Goal: Task Accomplishment & Management: Complete application form

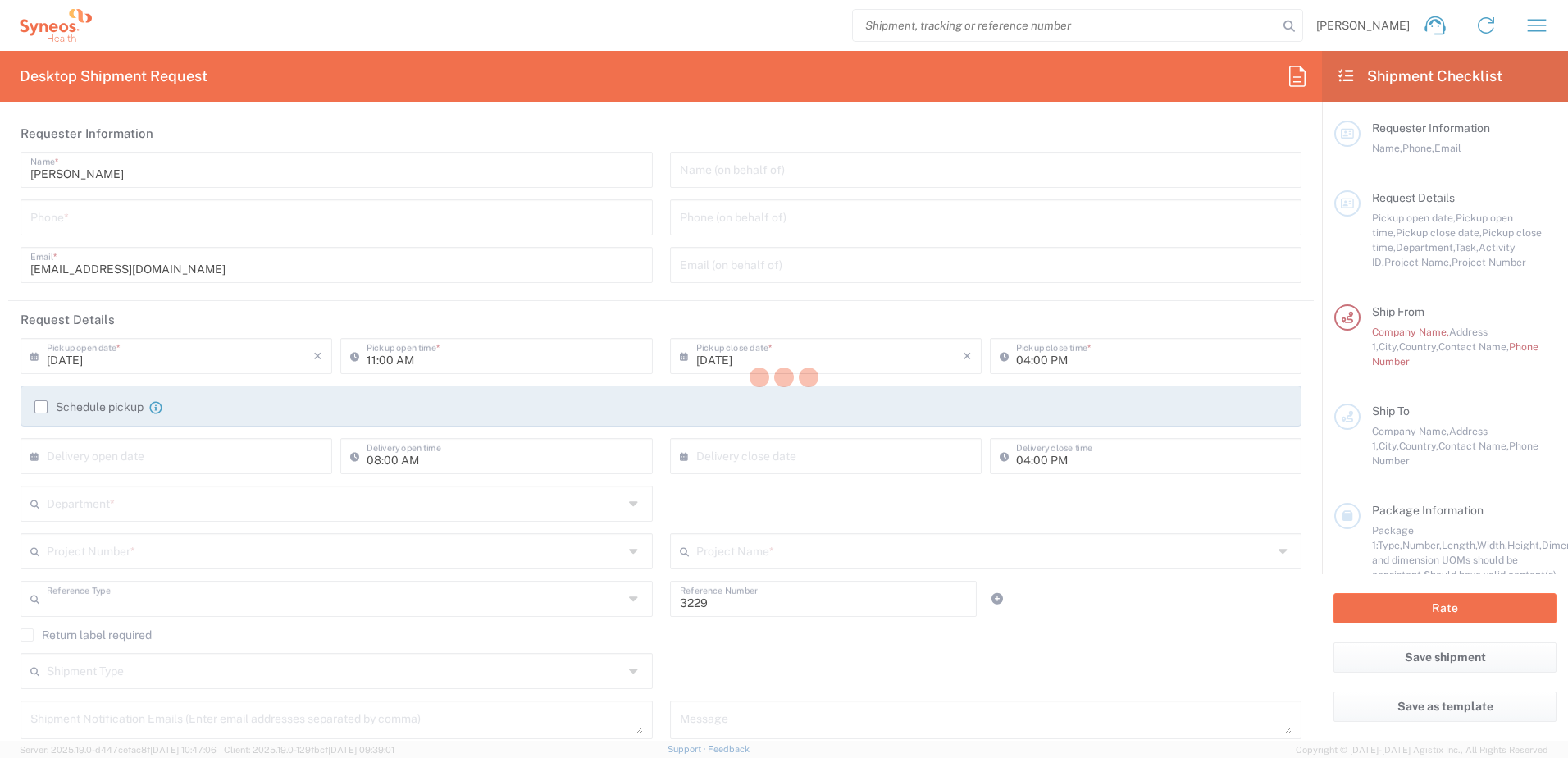
type input "Department"
type input "[GEOGRAPHIC_DATA]"
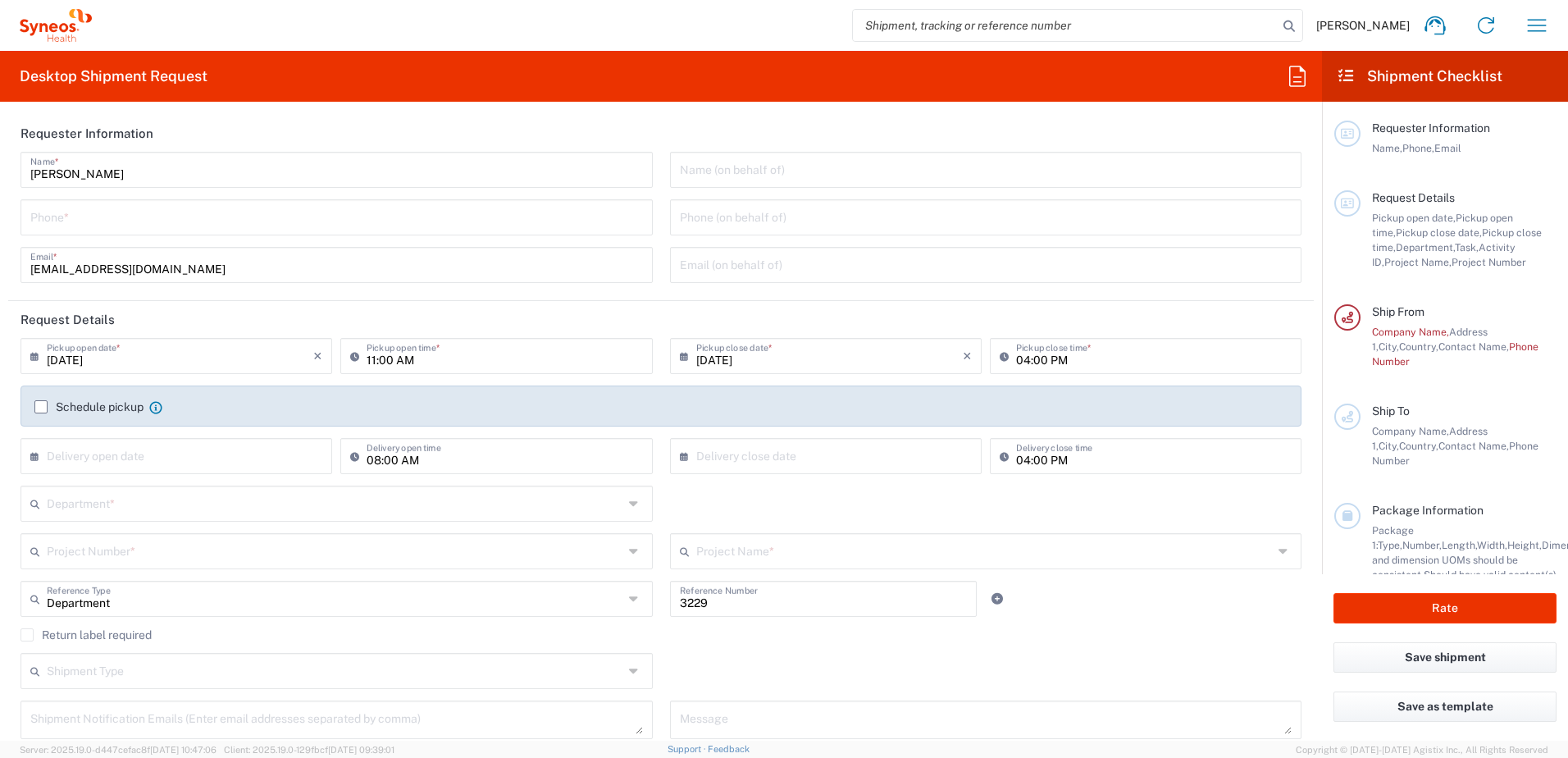
type input "Syneos Health UK Limited"
click at [283, 239] on div "Aarthi Girithananda Name * Phone * aarthi.girithananda@syneoshealth.com Email *" at bounding box center [336, 223] width 649 height 143
click at [277, 228] on input "tel" at bounding box center [336, 216] width 613 height 29
click at [261, 210] on input "tel" at bounding box center [336, 216] width 613 height 29
type input "07795408867"
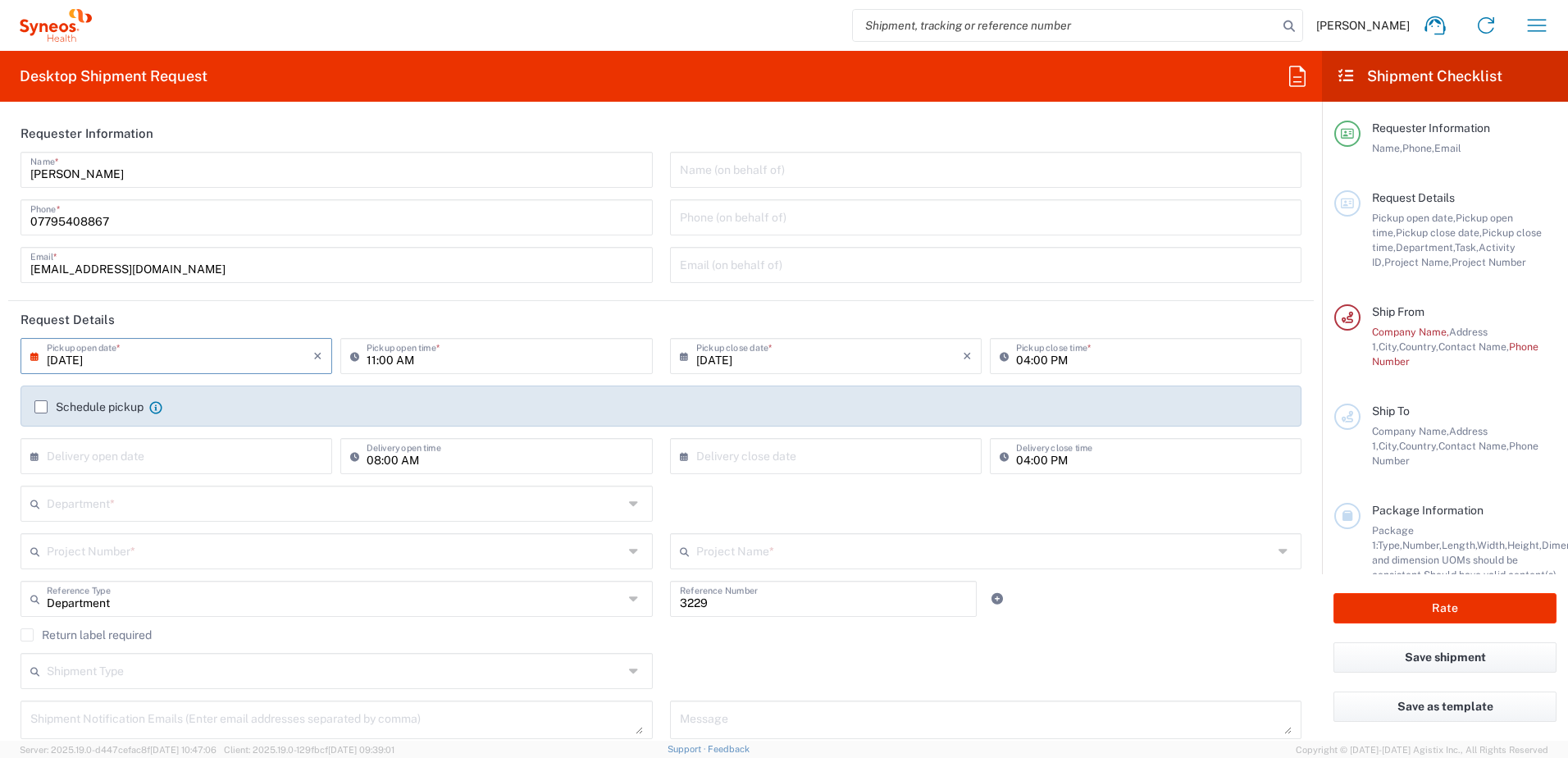
click at [301, 359] on input "09/22/2025" at bounding box center [180, 355] width 267 height 29
click at [100, 359] on input "09/22/2025" at bounding box center [180, 355] width 267 height 29
click at [96, 344] on input "09/22/2025" at bounding box center [180, 355] width 267 height 29
click at [142, 363] on input "09/22/2025" at bounding box center [180, 355] width 267 height 29
click at [134, 361] on input "09/22/2025" at bounding box center [180, 355] width 267 height 29
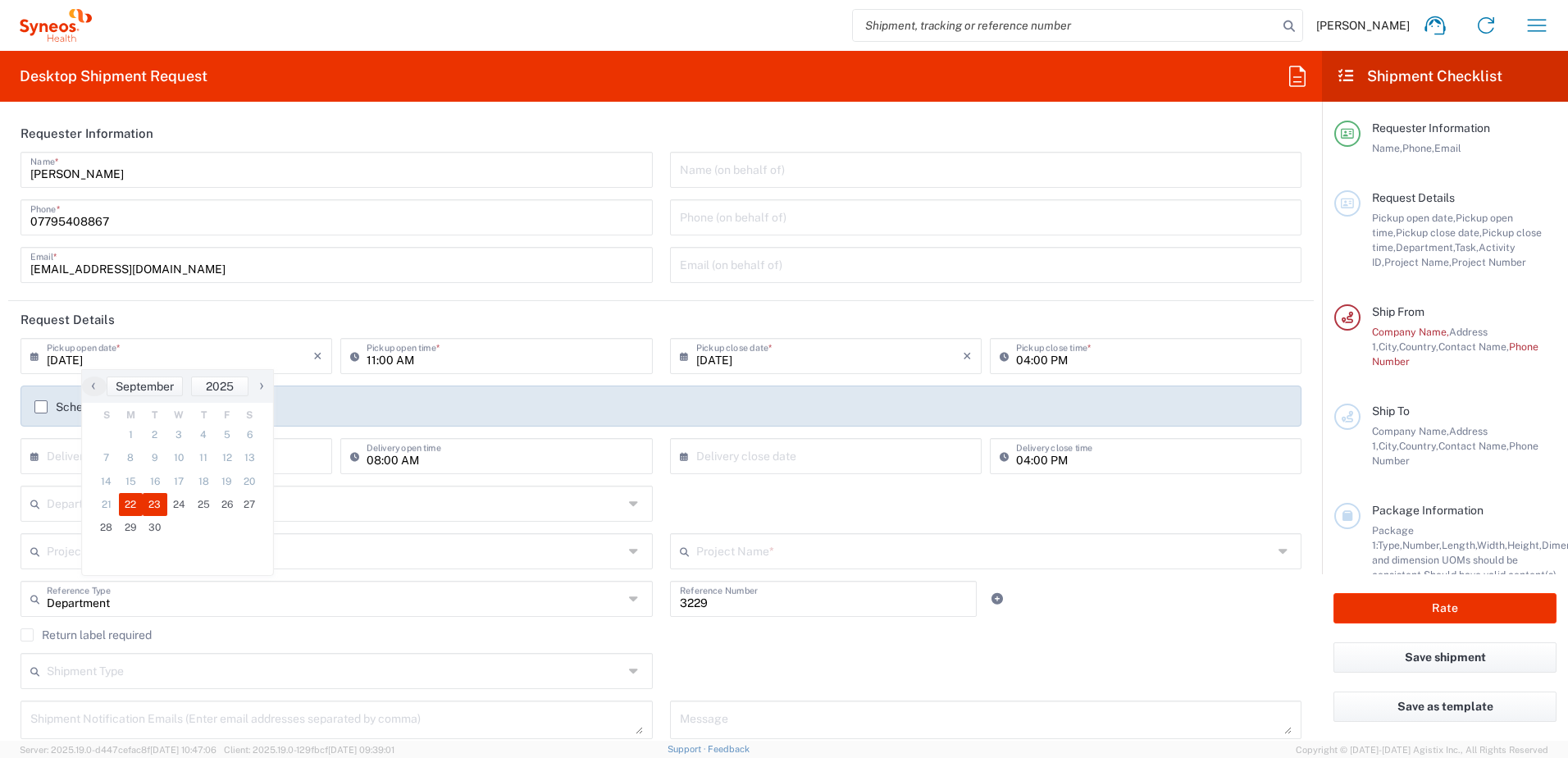
click at [159, 501] on span "23" at bounding box center [155, 505] width 24 height 23
type input "09/23/2025"
click at [398, 346] on input "11:00 AM" at bounding box center [504, 355] width 276 height 29
click at [414, 369] on div "11:00 AM Pickup open time *" at bounding box center [497, 356] width 312 height 36
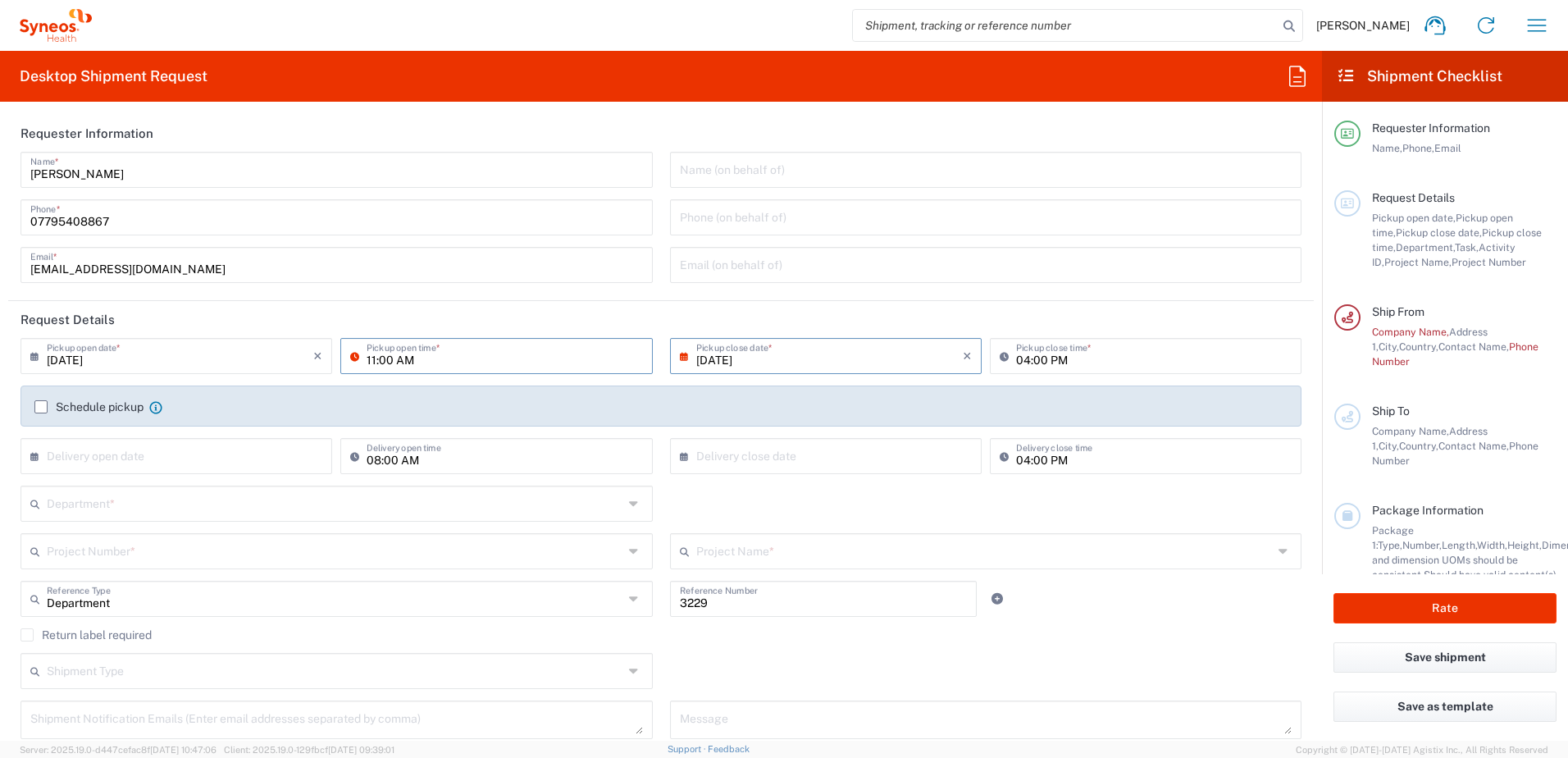
click at [420, 361] on input "11:00 AM" at bounding box center [504, 355] width 276 height 29
click at [422, 356] on input "11:00 AM" at bounding box center [504, 355] width 276 height 29
drag, startPoint x: 422, startPoint y: 356, endPoint x: 258, endPoint y: 368, distance: 164.4
click at [258, 369] on div "09/23/2025 × Pickup open date * Cancel Apply 11:00 AM Pickup open time *" at bounding box center [336, 362] width 641 height 48
type input "09:00 AM"
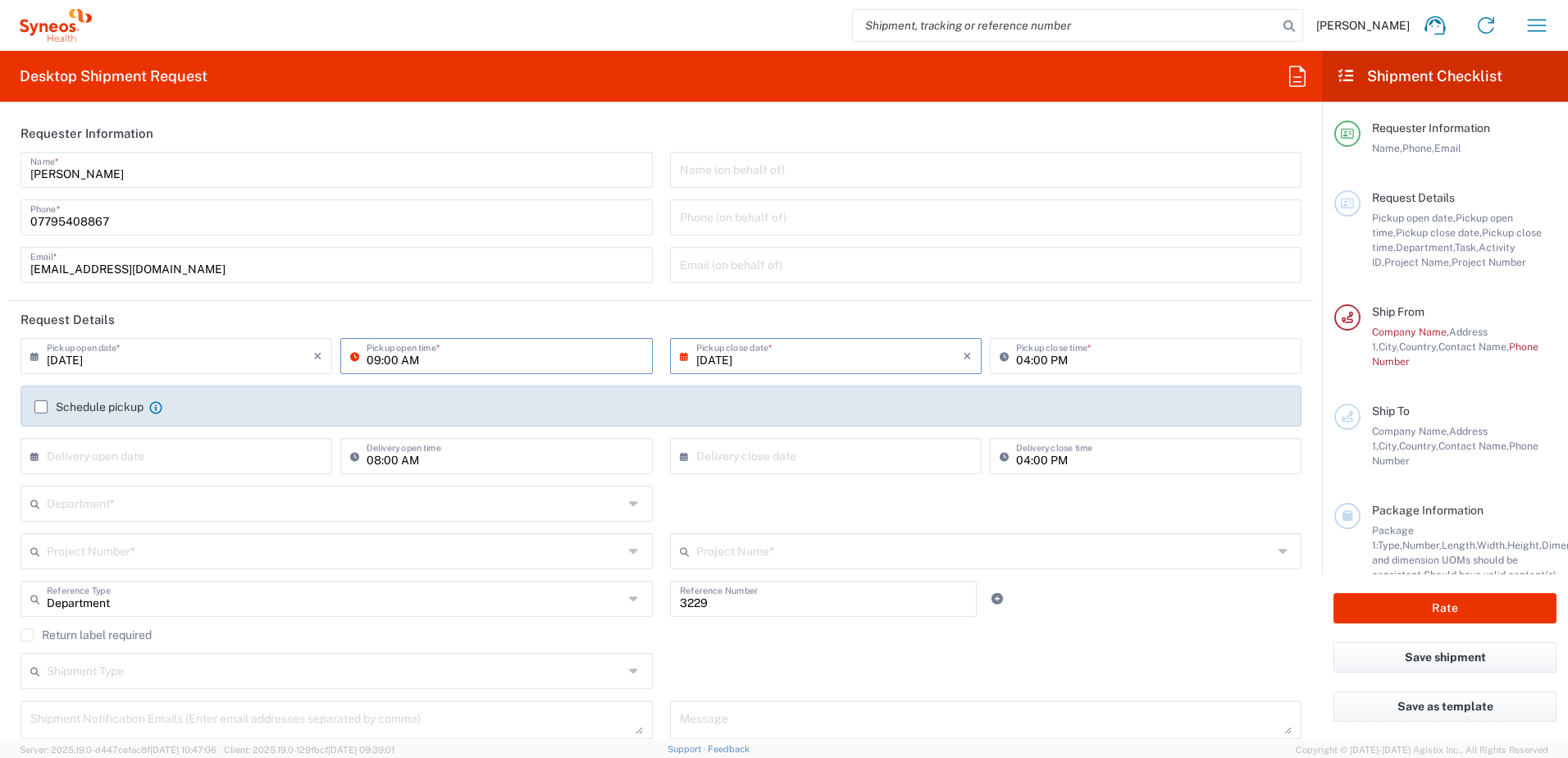
click at [1065, 352] on input "04:00 PM" at bounding box center [1154, 355] width 276 height 29
click at [843, 299] on agx-form-section "Requester Information Aarthi Girithananda Name * 07795408867 Phone * aarthi.gir…" at bounding box center [660, 207] width 1306 height 186
click at [88, 465] on input "text" at bounding box center [180, 454] width 267 height 29
click at [78, 410] on label "Schedule pickup" at bounding box center [89, 407] width 109 height 13
click at [41, 407] on input "Schedule pickup" at bounding box center [41, 407] width 0 height 0
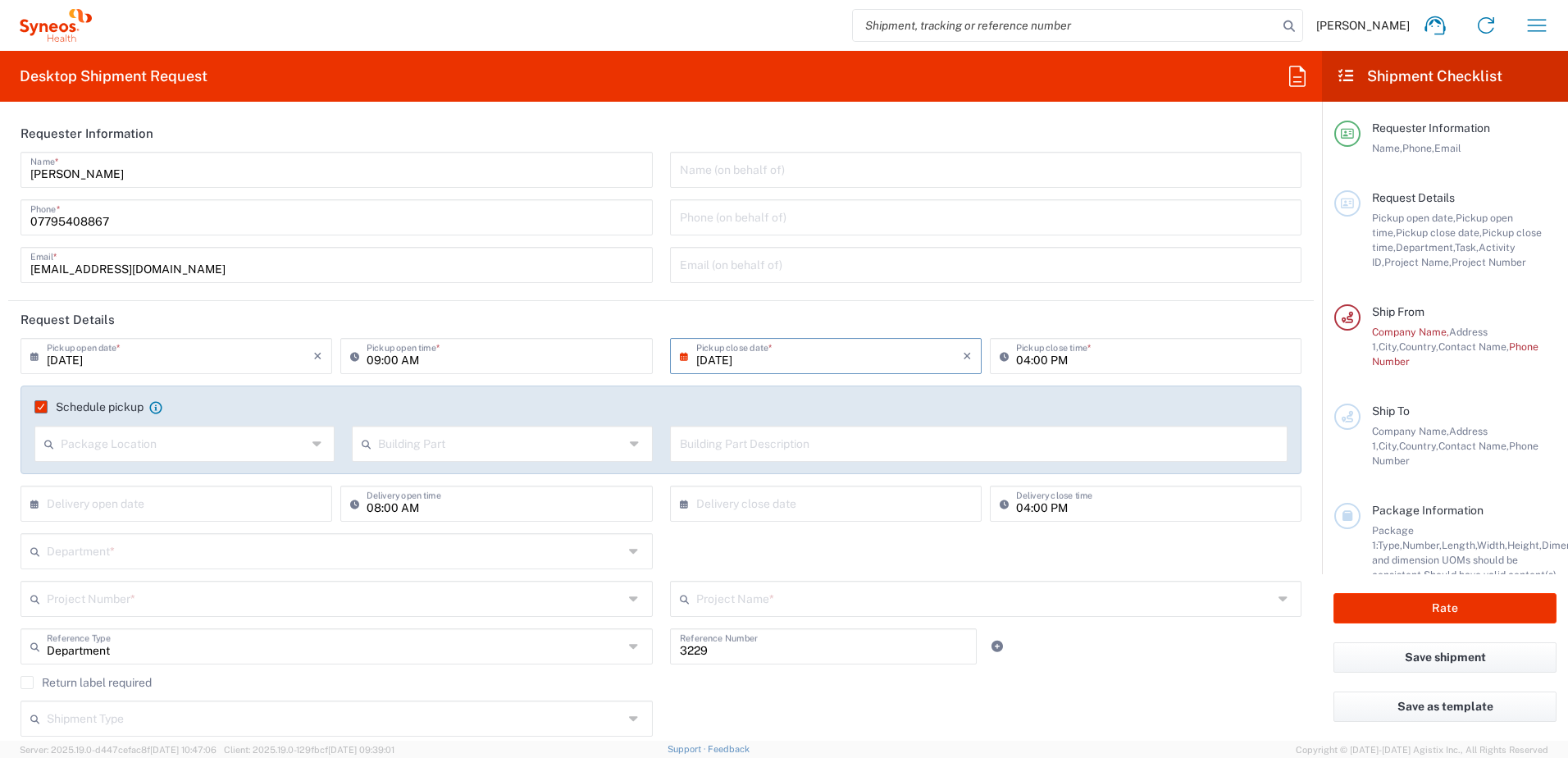
click at [43, 406] on label "Schedule pickup" at bounding box center [89, 407] width 109 height 13
click at [36, 407] on input "Schedule pickup" at bounding box center [36, 407] width 0 height 0
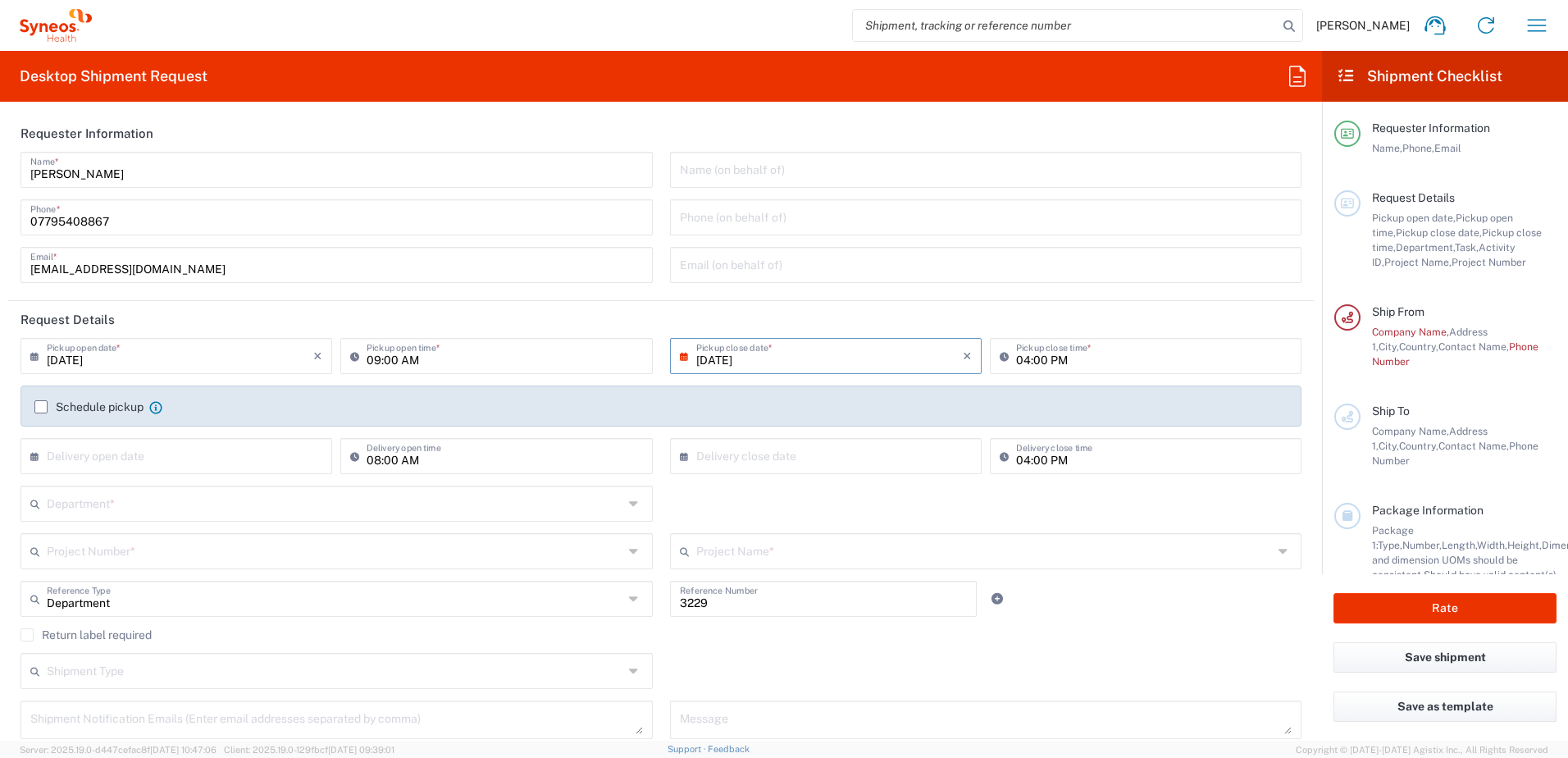
click at [114, 405] on label "Schedule pickup" at bounding box center [89, 407] width 109 height 13
click at [41, 407] on input "Schedule pickup" at bounding box center [41, 407] width 0 height 0
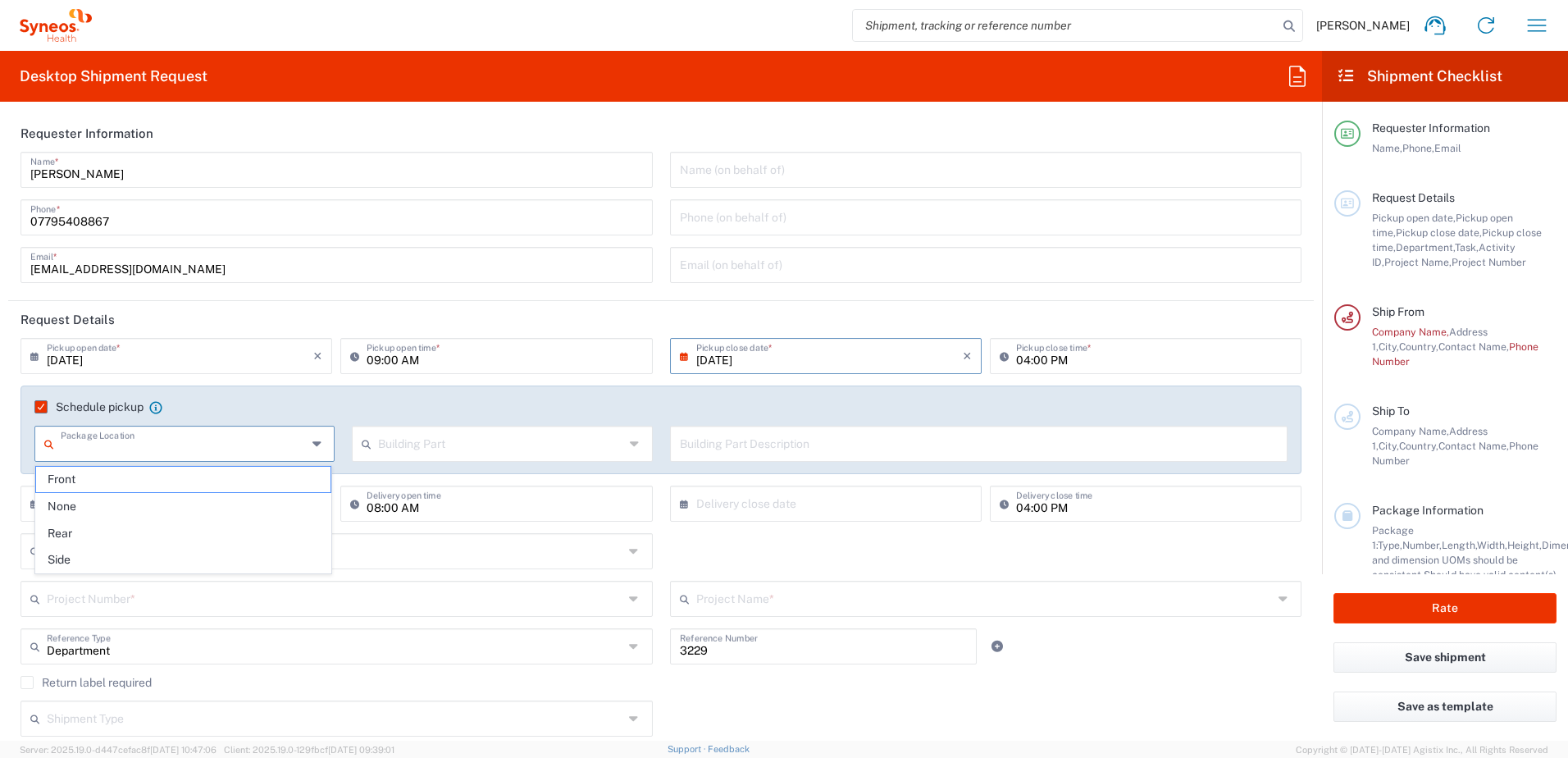
click at [103, 442] on input "text" at bounding box center [184, 442] width 246 height 29
click at [401, 456] on input "text" at bounding box center [501, 442] width 246 height 29
click at [403, 487] on span "Apartment" at bounding box center [498, 479] width 295 height 25
type input "Apartment"
click at [752, 450] on input "text" at bounding box center [979, 442] width 599 height 29
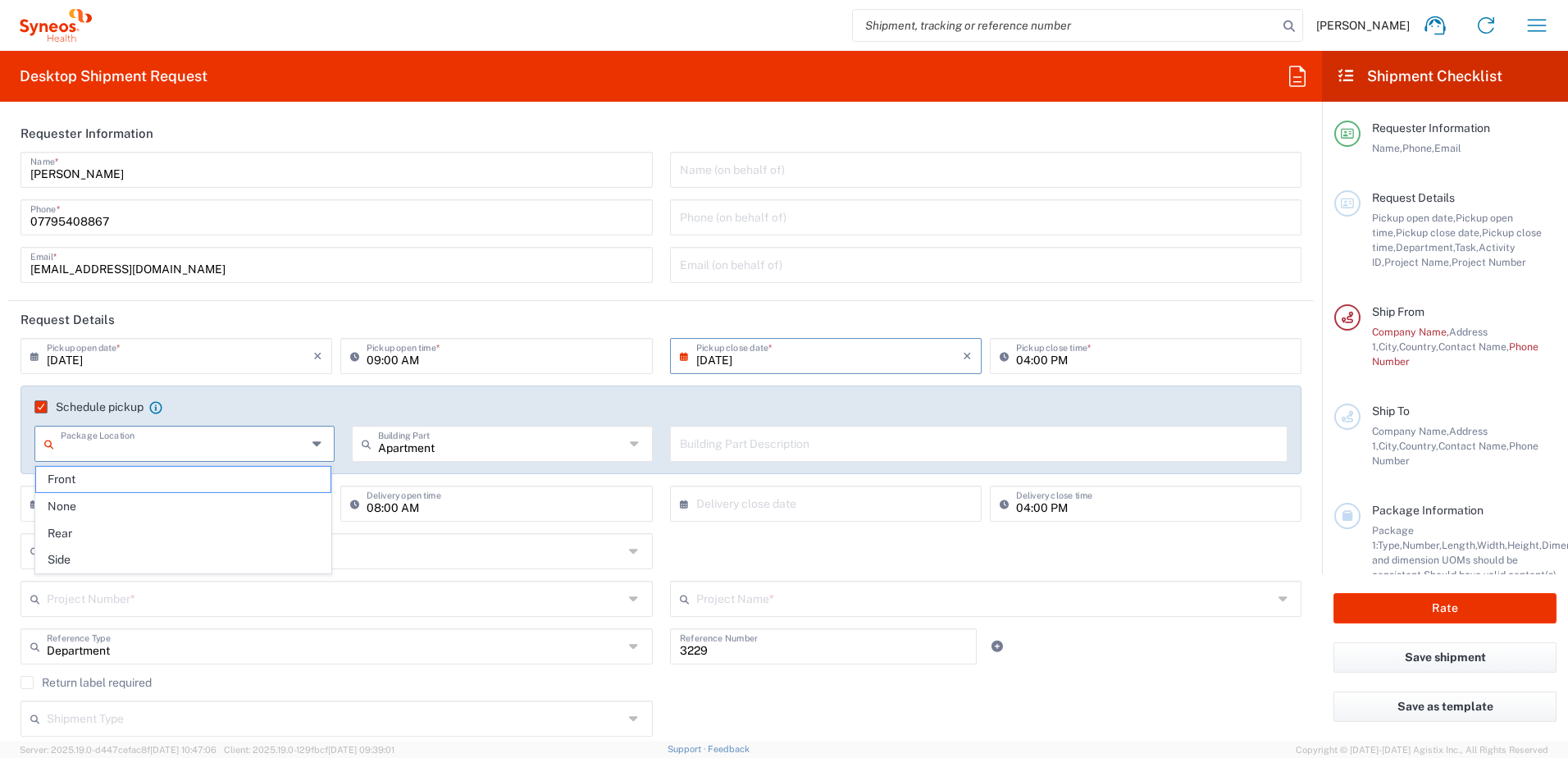
click at [176, 448] on input "text" at bounding box center [184, 442] width 246 height 29
drag, startPoint x: 152, startPoint y: 476, endPoint x: 152, endPoint y: 500, distance: 24.0
click at [152, 500] on ul "Front None Rear Side" at bounding box center [184, 520] width 296 height 108
click at [152, 500] on span "None" at bounding box center [184, 506] width 295 height 25
type input "None"
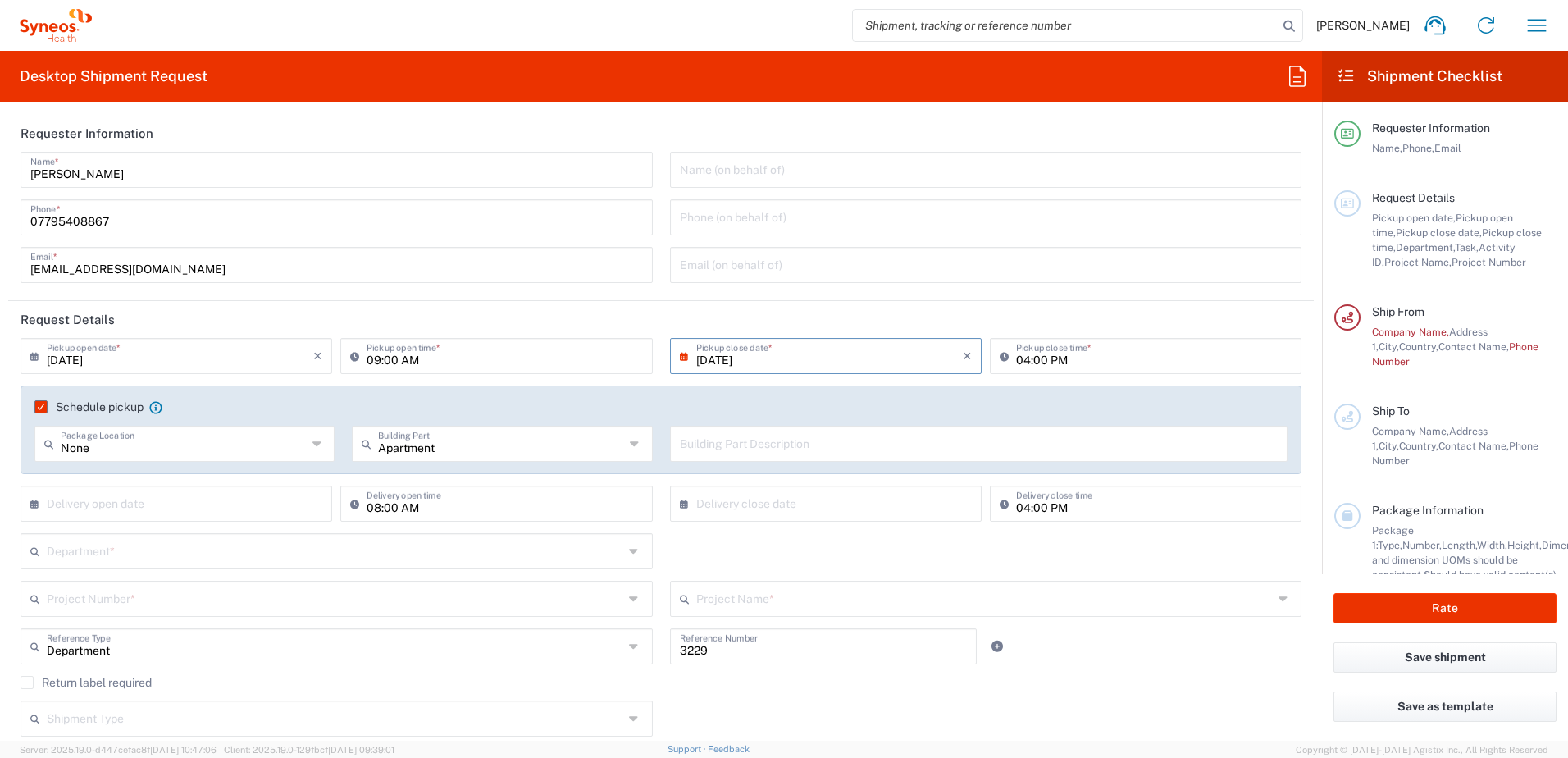
drag, startPoint x: 152, startPoint y: 500, endPoint x: 539, endPoint y: 445, distance: 390.9
click at [79, 507] on input "text" at bounding box center [180, 502] width 267 height 29
click at [287, 479] on div "Schedule pickup When scheduling a pickup please be sure to meet the following c…" at bounding box center [661, 435] width 1298 height 100
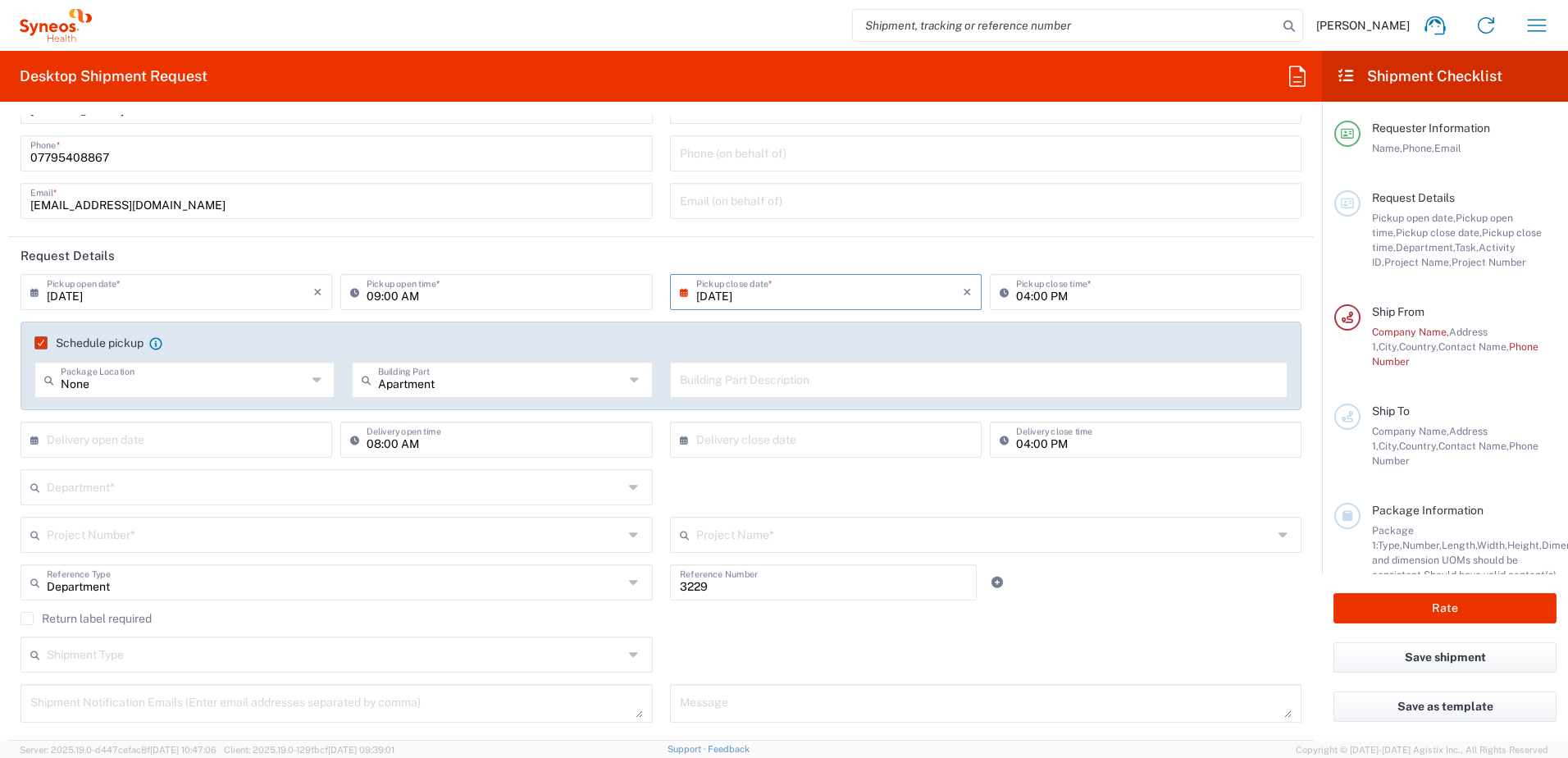
scroll to position [82, 0]
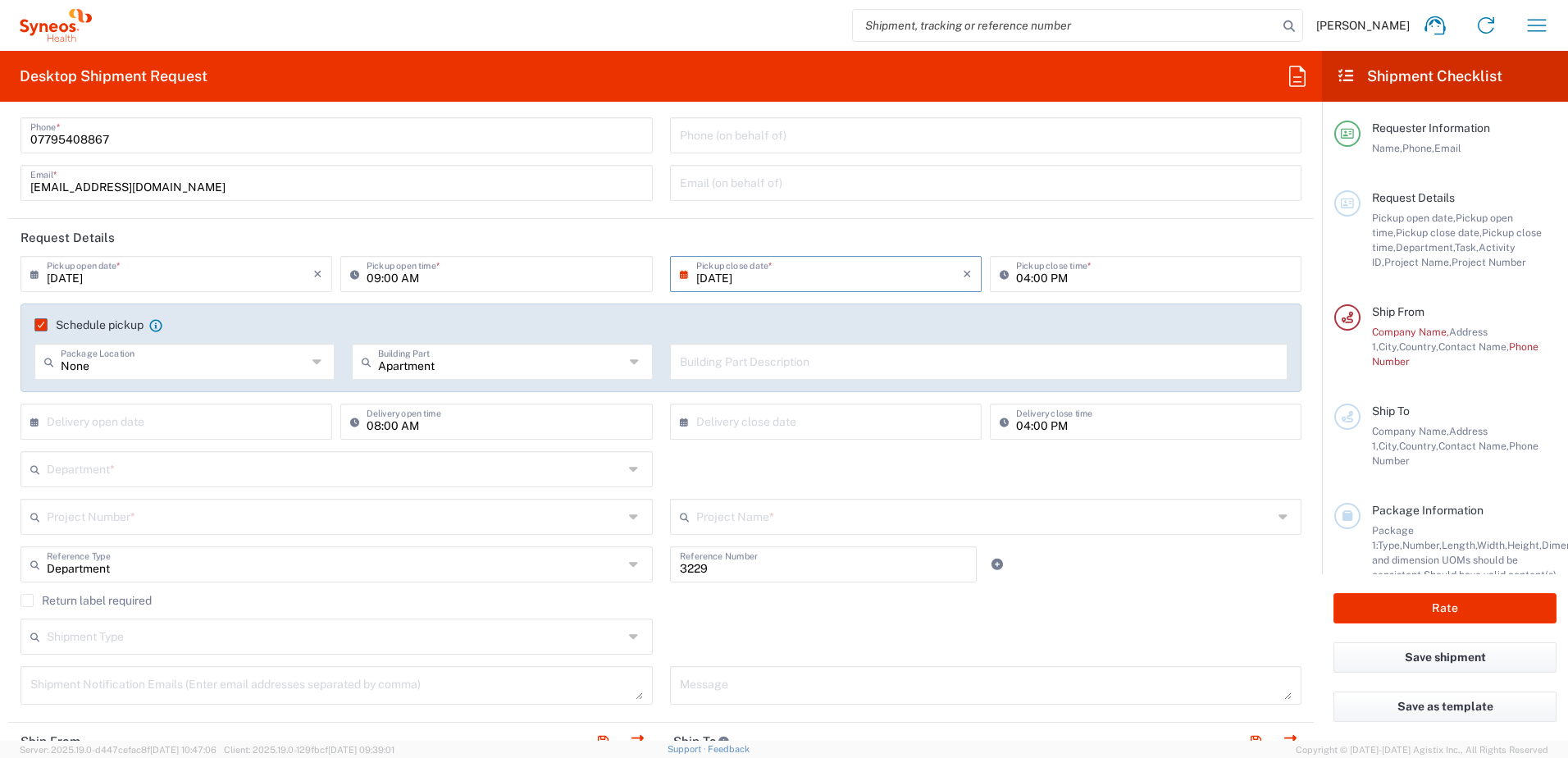
click at [164, 479] on input "text" at bounding box center [335, 467] width 576 height 29
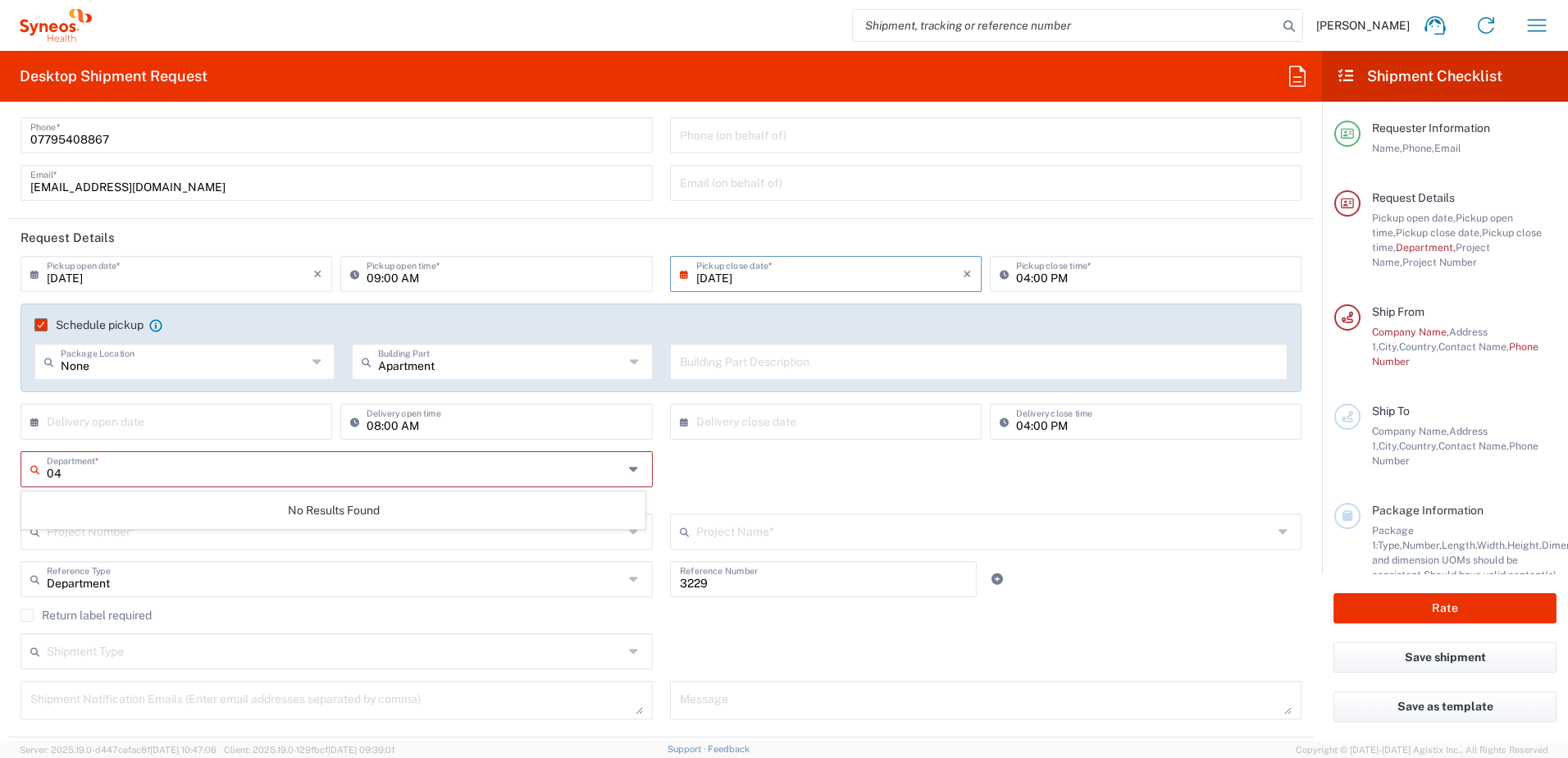
type input "0"
type input "4000"
click at [160, 503] on span "4000" at bounding box center [334, 505] width 622 height 25
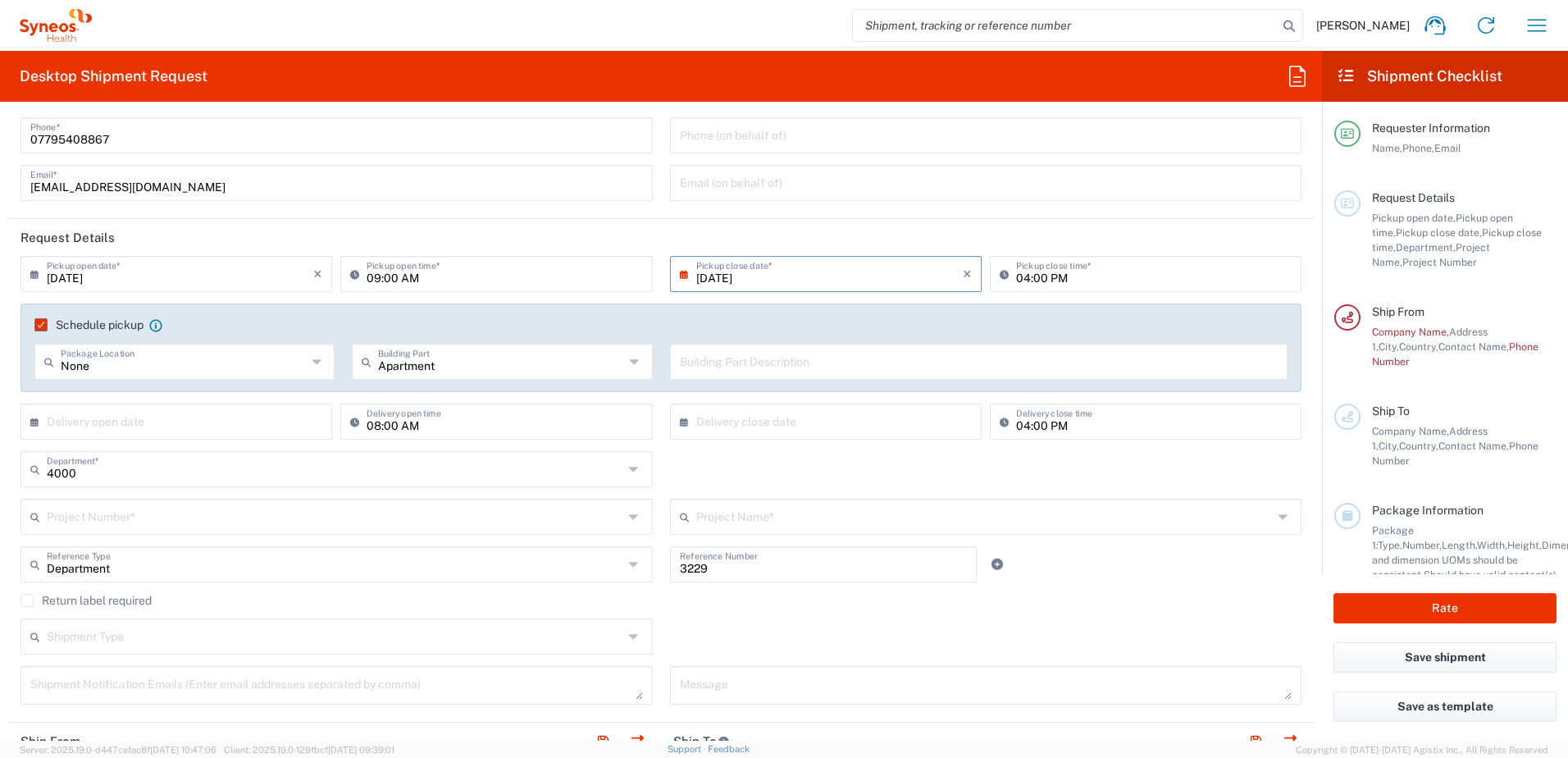
click at [126, 519] on input "text" at bounding box center [335, 515] width 576 height 29
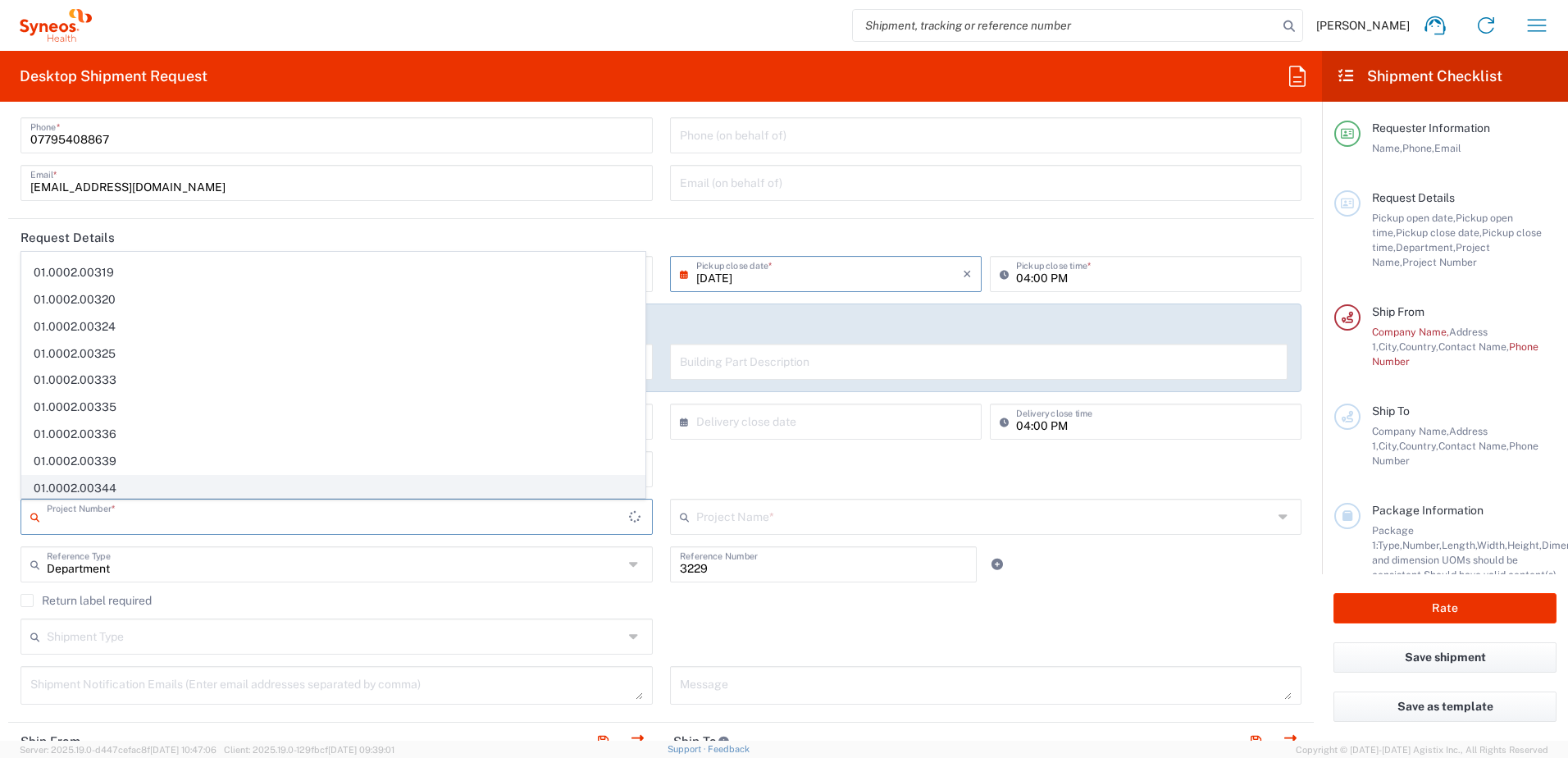
scroll to position [1100, 0]
click at [789, 518] on input "text" at bounding box center [984, 515] width 576 height 29
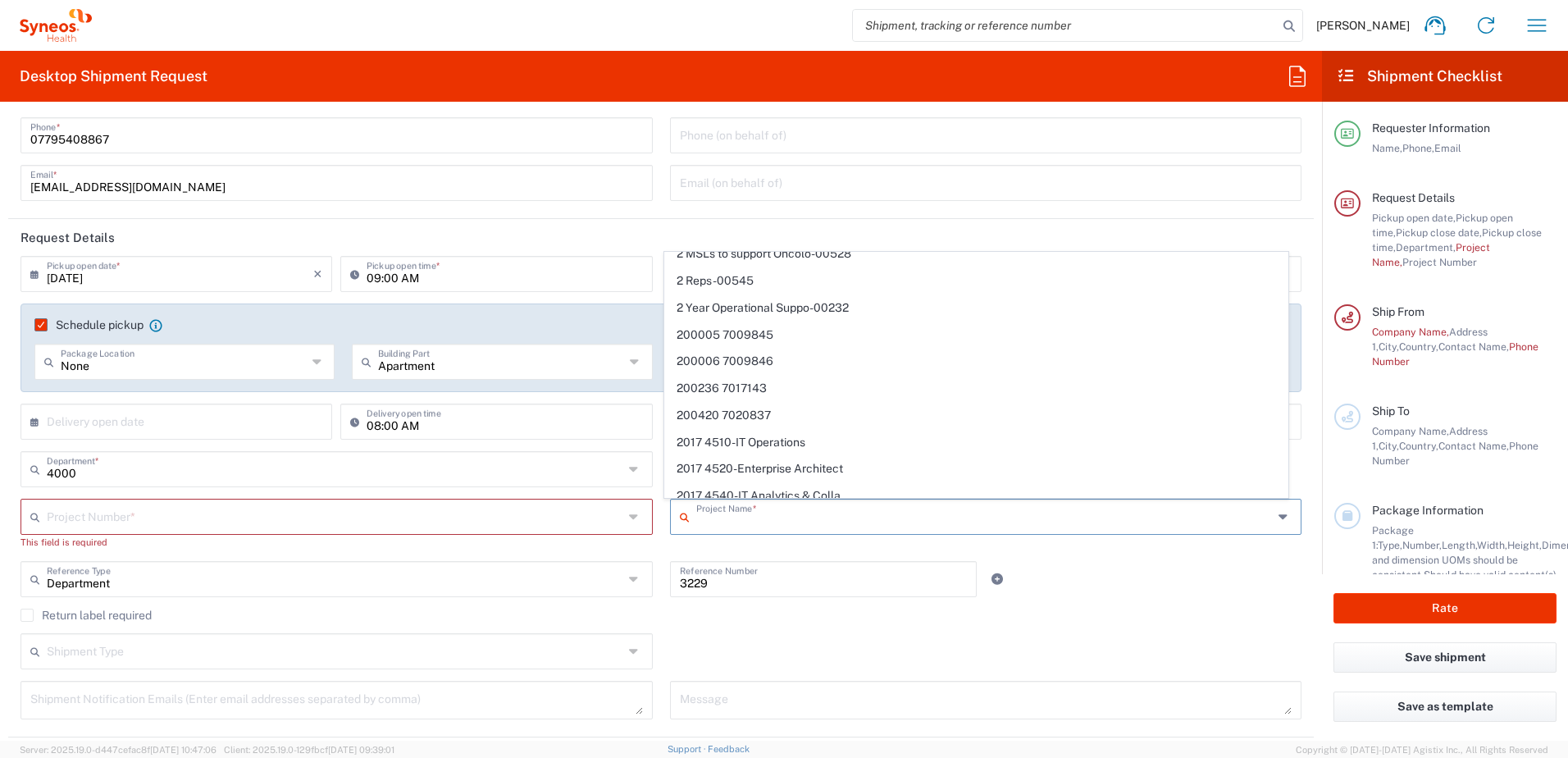
scroll to position [820, 0]
click at [709, 624] on div "Return label required" at bounding box center [661, 621] width 1281 height 24
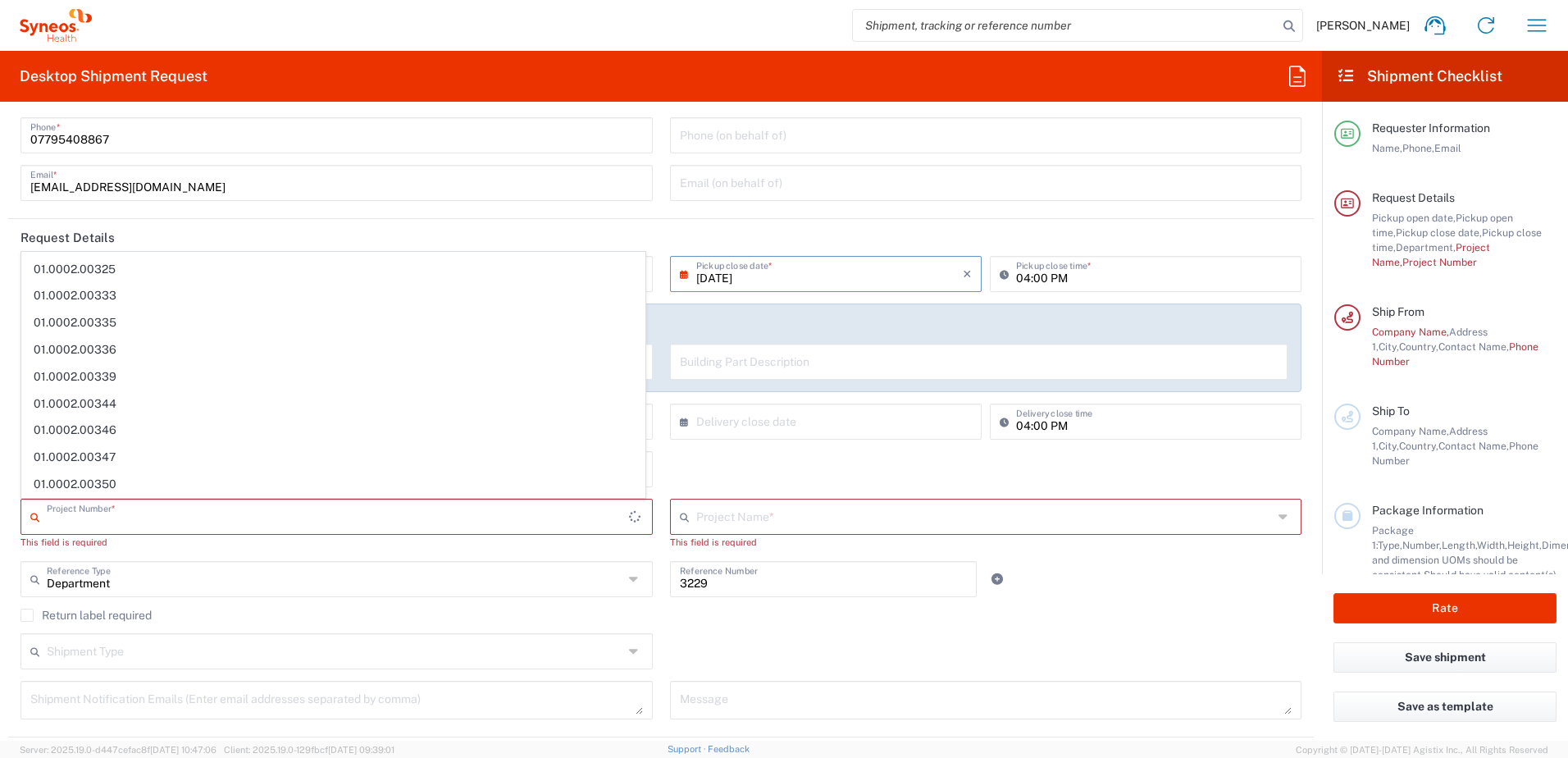
click at [104, 510] on input "text" at bounding box center [338, 515] width 582 height 29
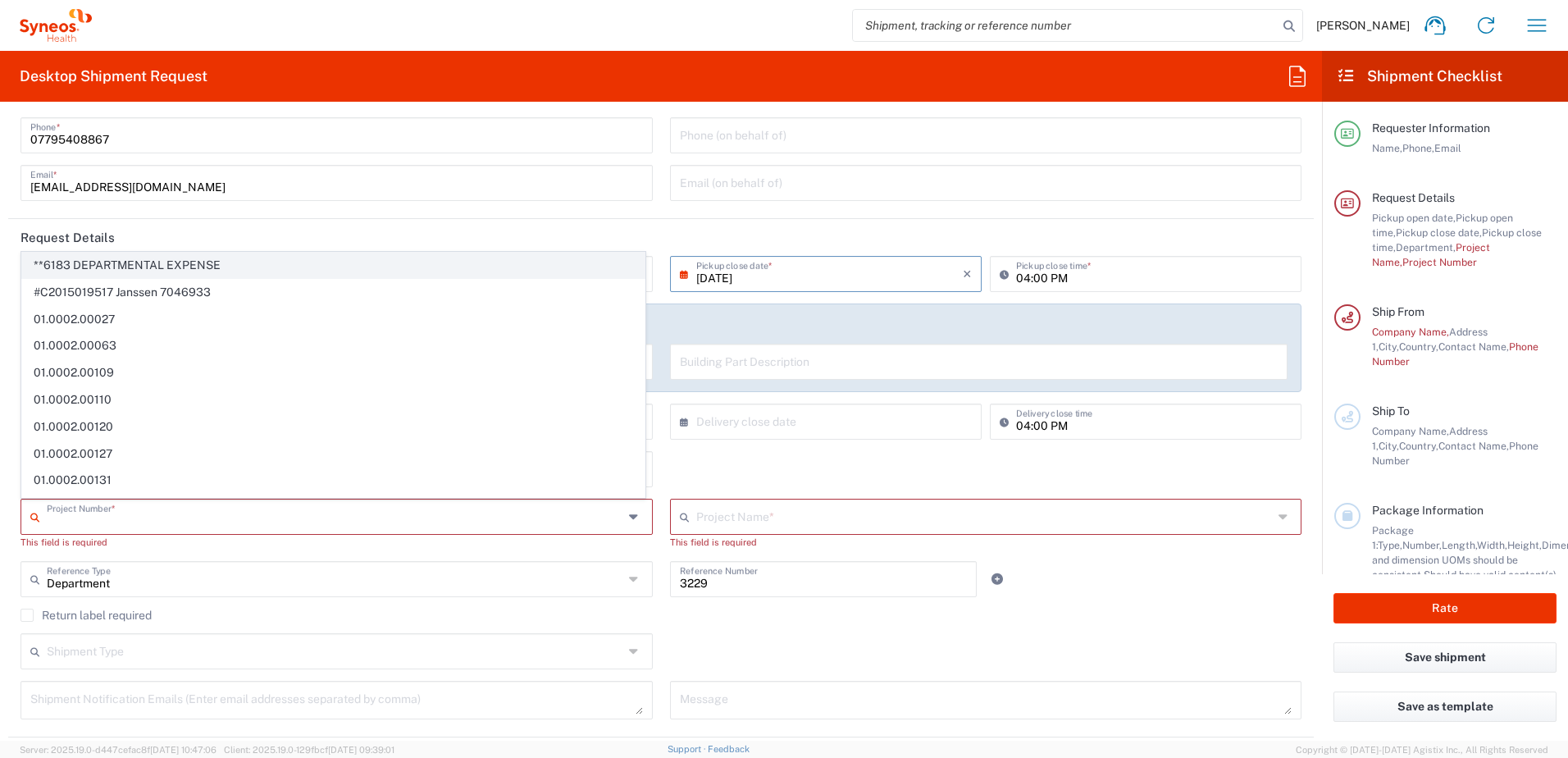
click at [101, 267] on span "**6183 DEPARTMENTAL EXPENSE" at bounding box center [334, 265] width 622 height 25
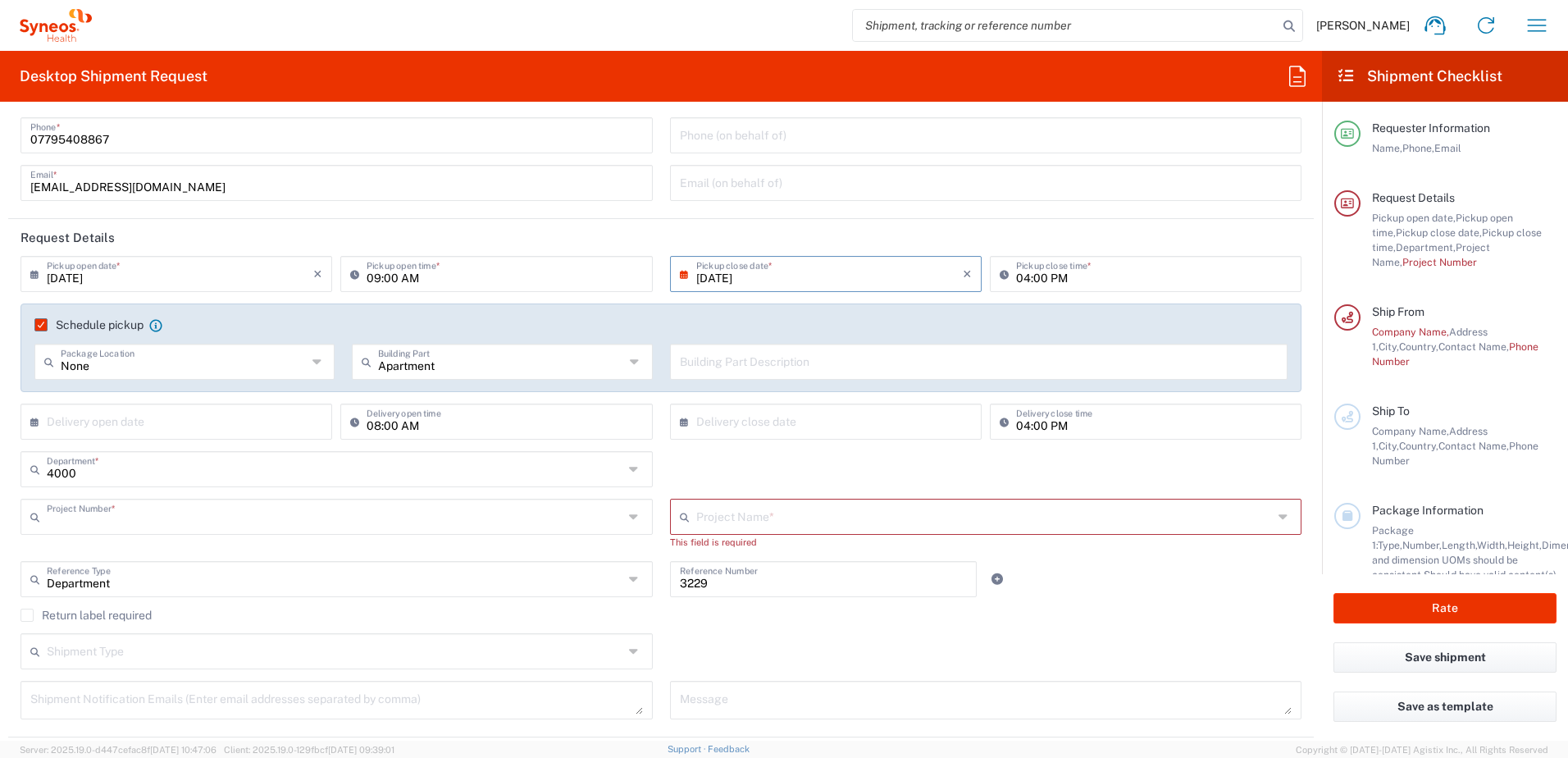
type input "**6183 DEPARTMENTAL EXPENSE, **6183 DEPARTMENTAL EXPENSE"
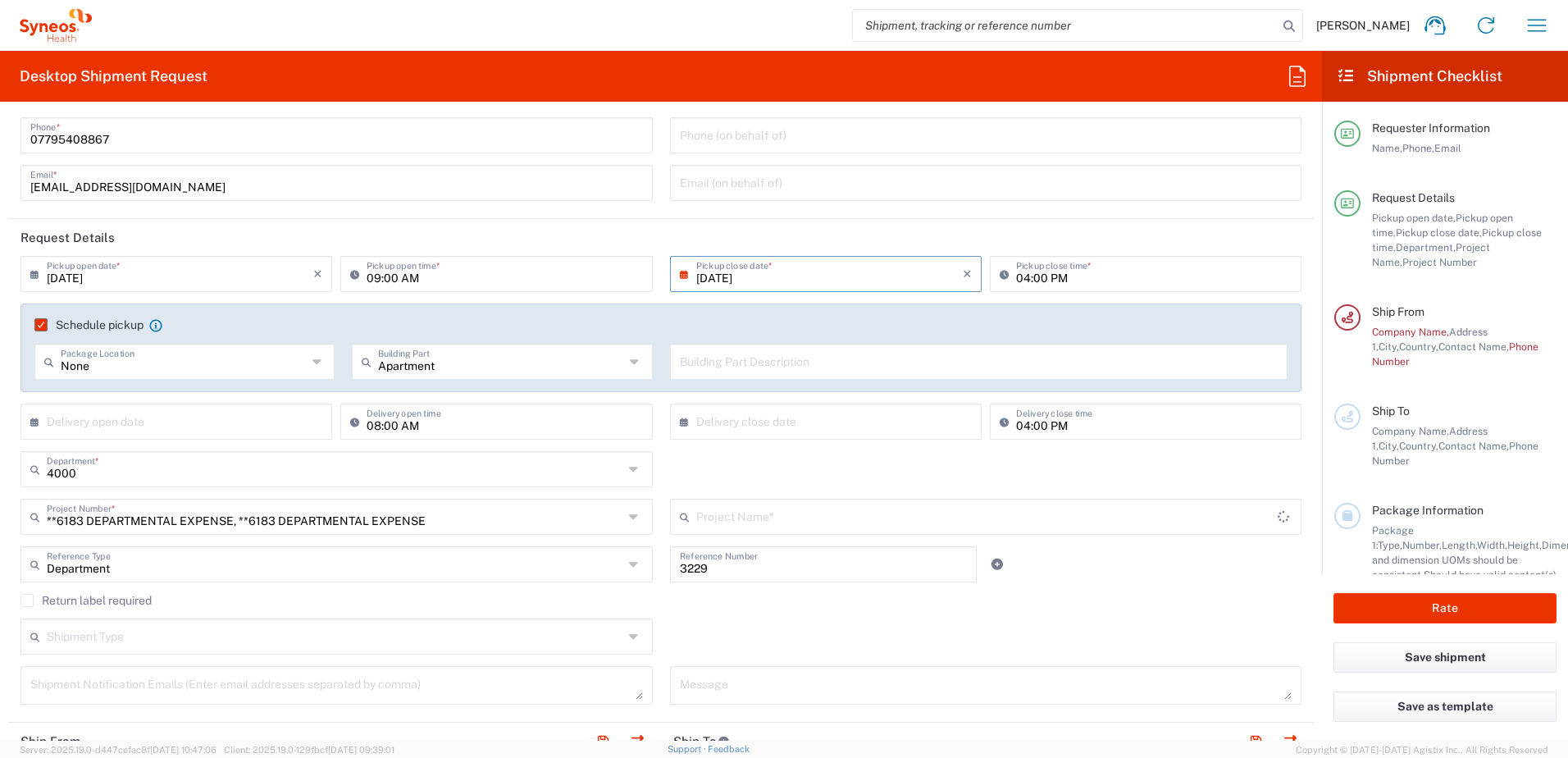
type input "6183"
click at [384, 515] on input "text" at bounding box center [335, 515] width 576 height 29
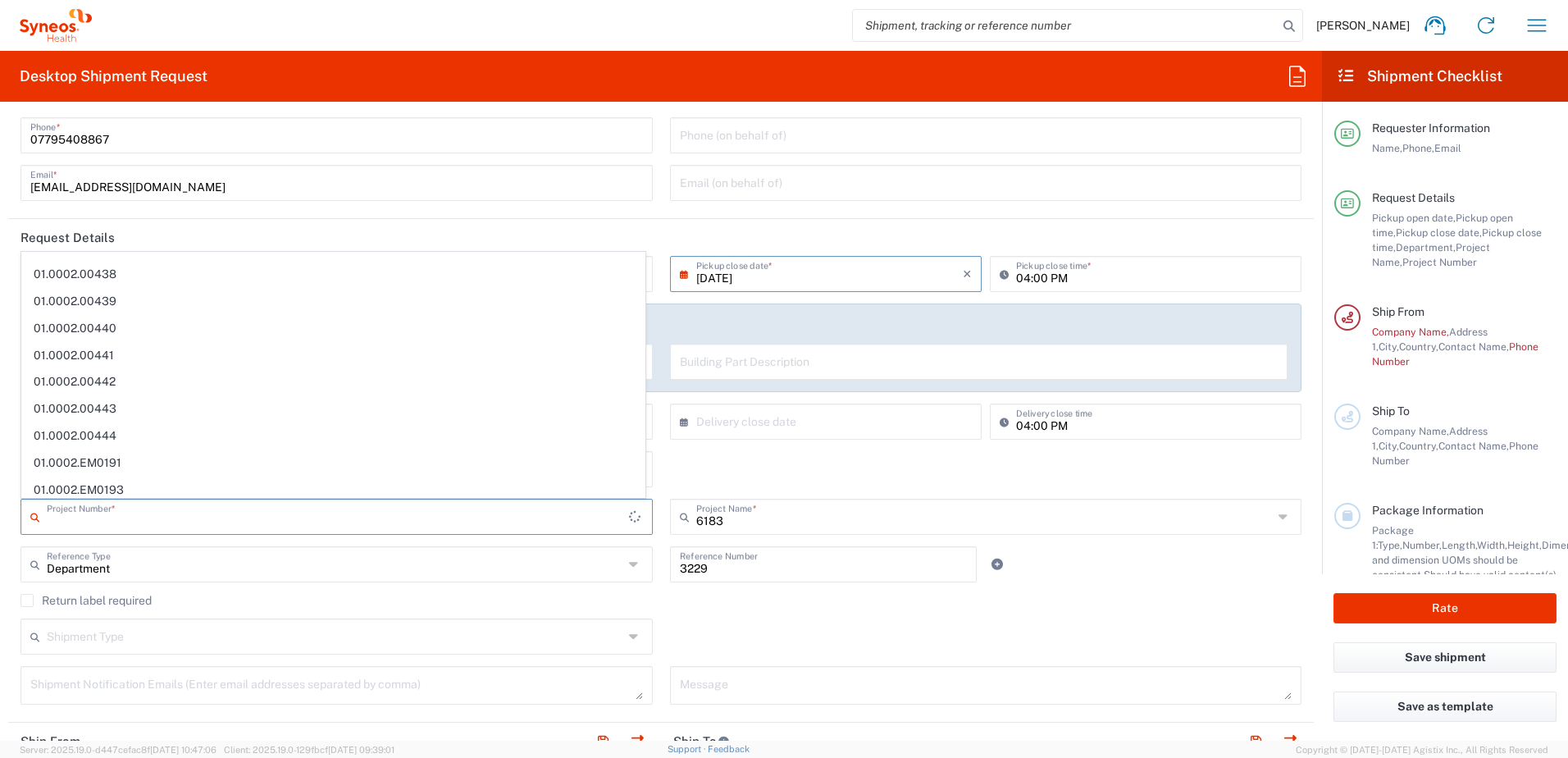
scroll to position [3792, 0]
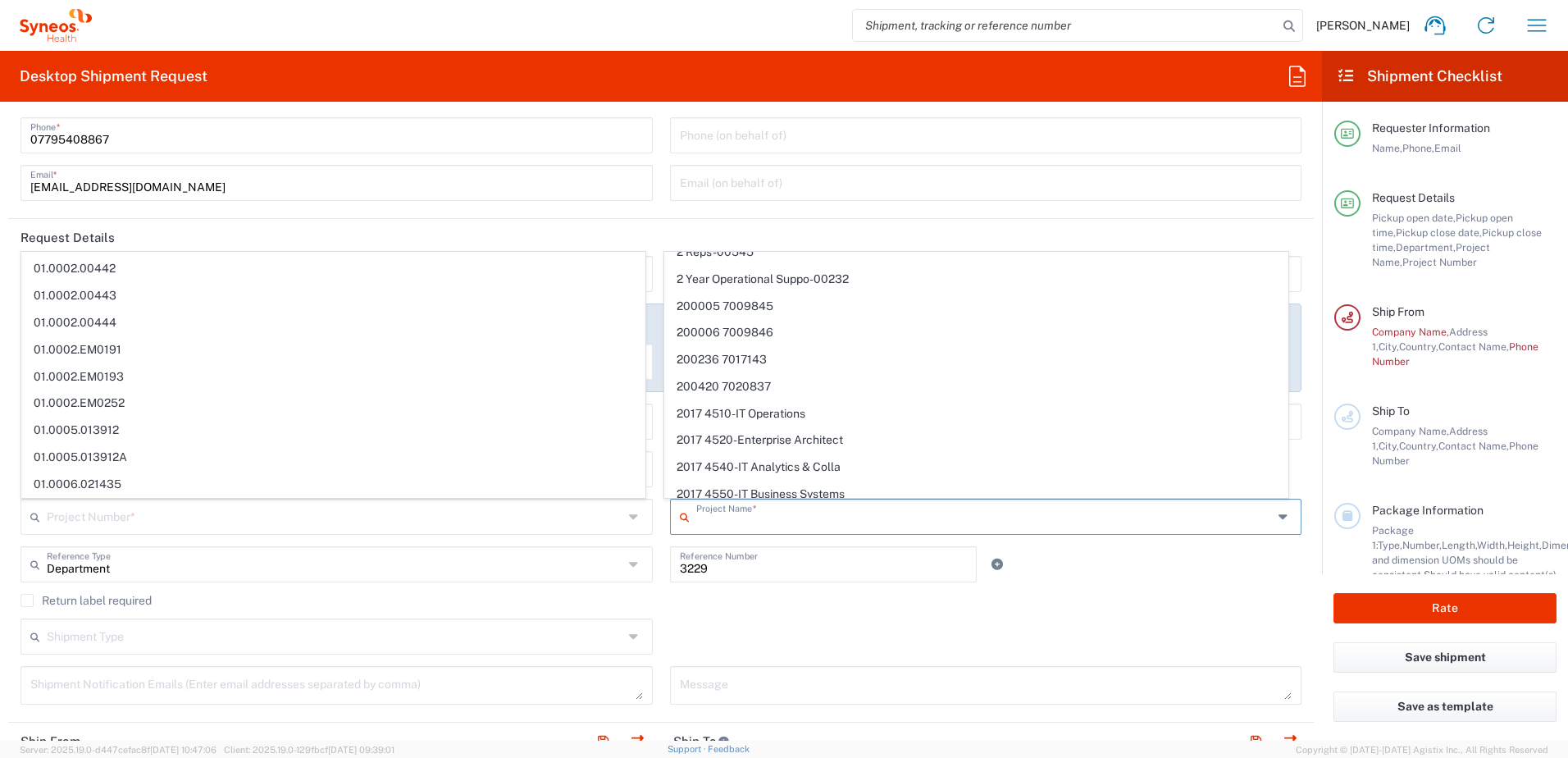
click at [774, 526] on input "text" at bounding box center [984, 515] width 576 height 29
type input "**6183 DEPARTMENTAL EXPENSE, **6183 DEPARTMENTAL EXPENSE, **6183 DEPARTMENTAL E…"
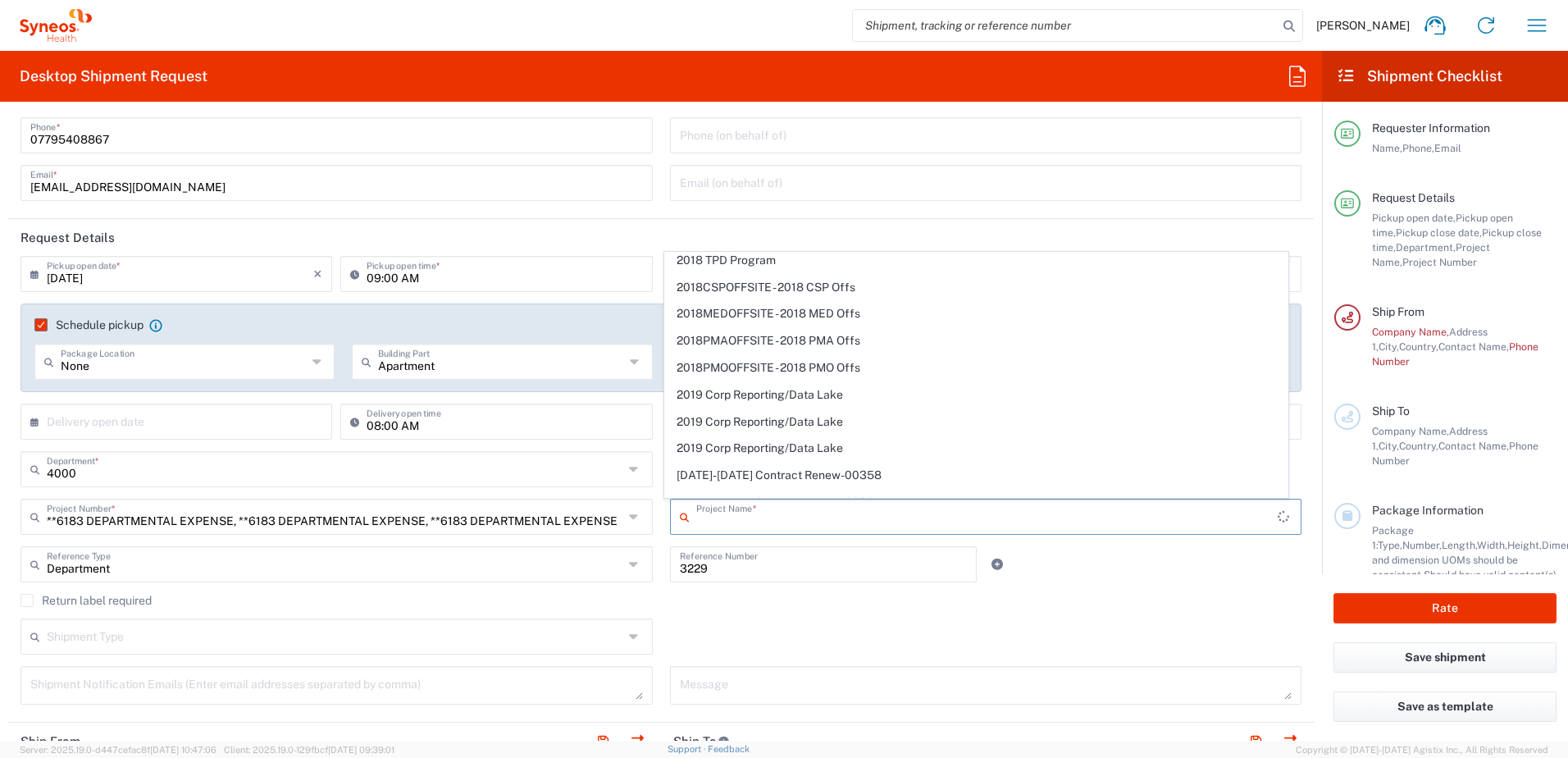
scroll to position [3900, 0]
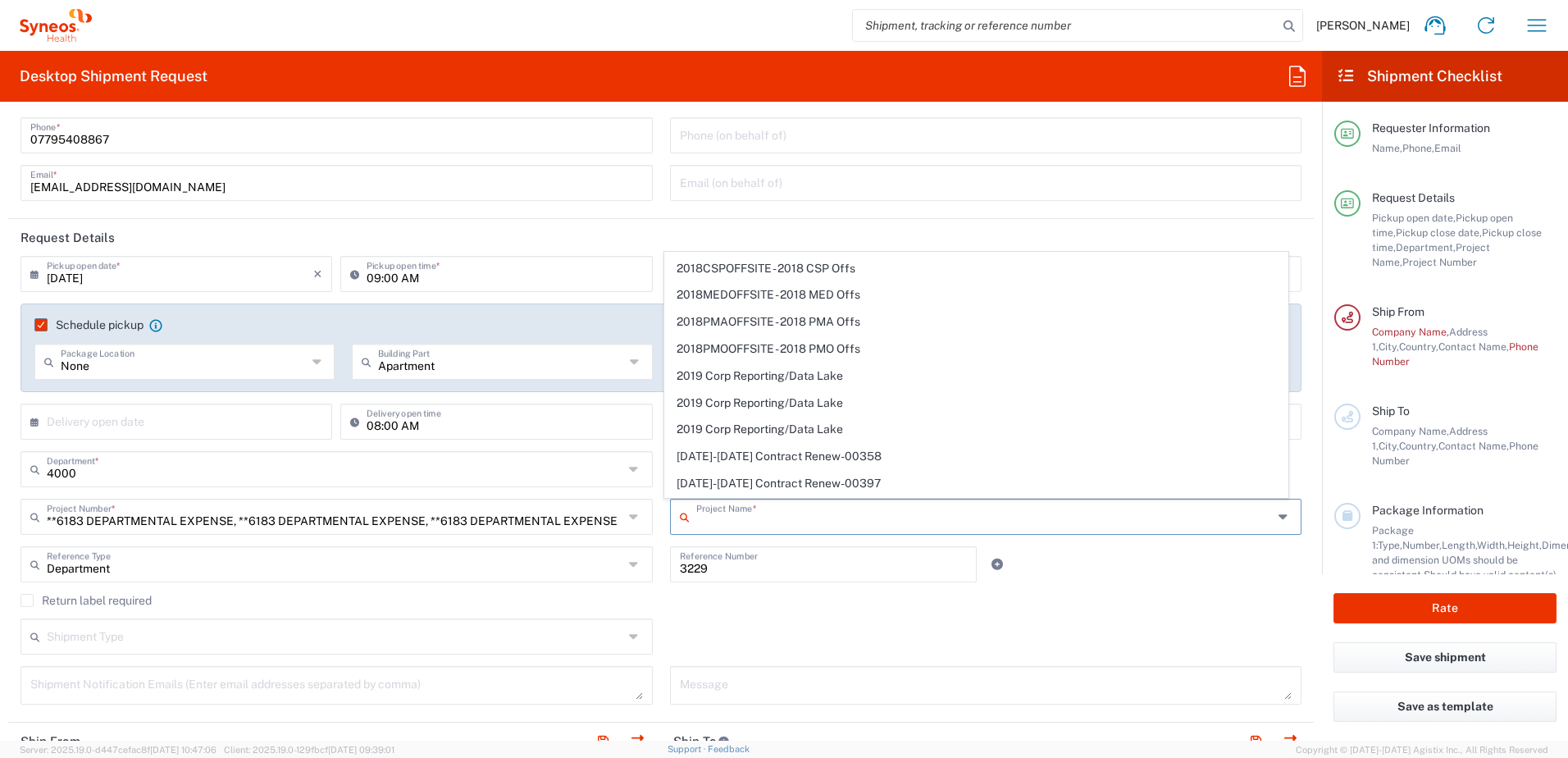
click at [323, 619] on div "Shipment Type" at bounding box center [337, 637] width 633 height 36
type input "6183"
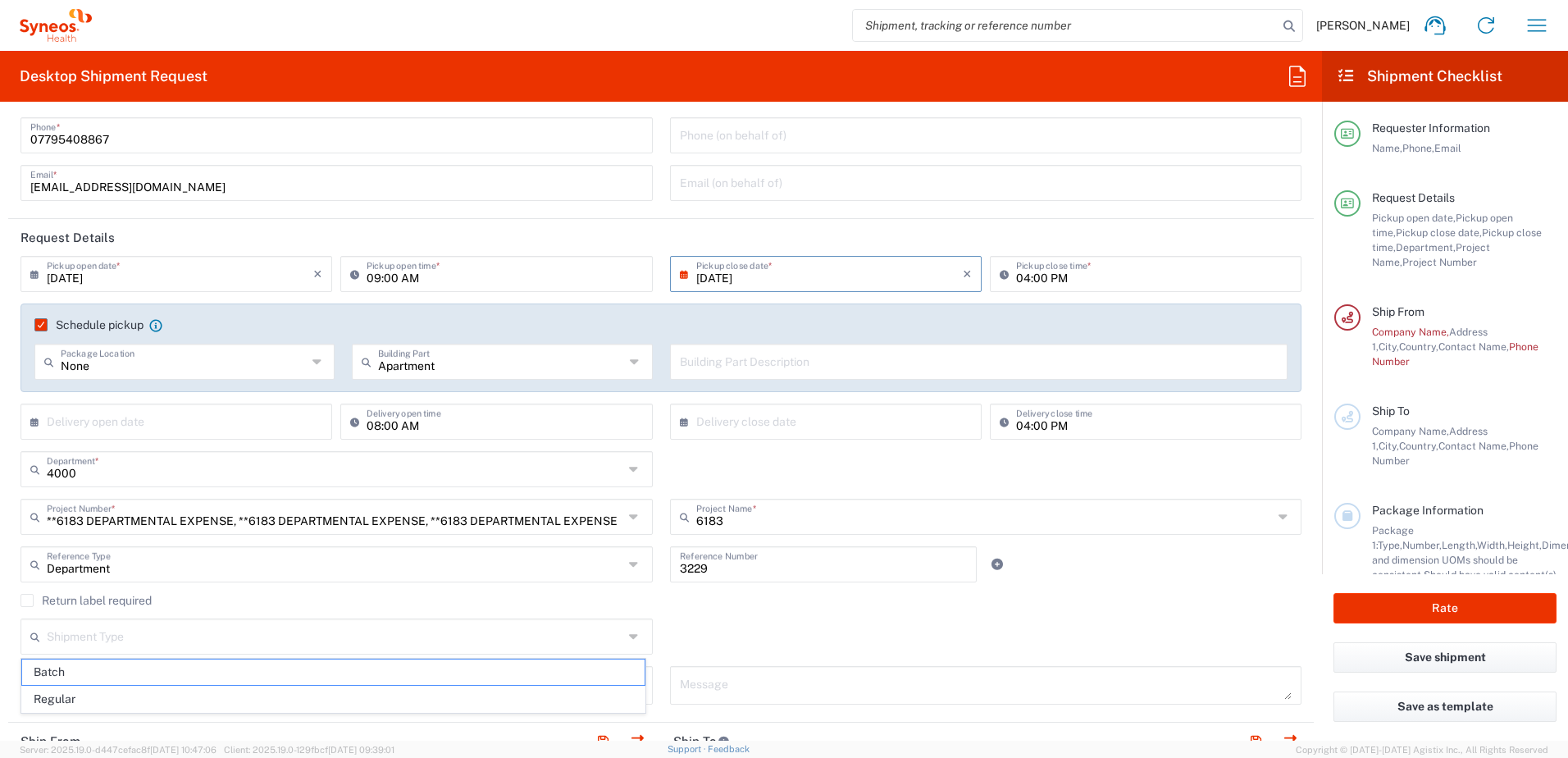
click at [114, 600] on label "Return label required" at bounding box center [86, 600] width 131 height 13
click at [27, 601] on input "Return label required" at bounding box center [27, 601] width 0 height 0
drag, startPoint x: 10, startPoint y: 599, endPoint x: 23, endPoint y: 604, distance: 13.9
click at [10, 600] on main "09/23/2025 × Pickup open date * Cancel Apply 09:00 AM Pickup open time * 09/23/…" at bounding box center [660, 517] width 1306 height 523
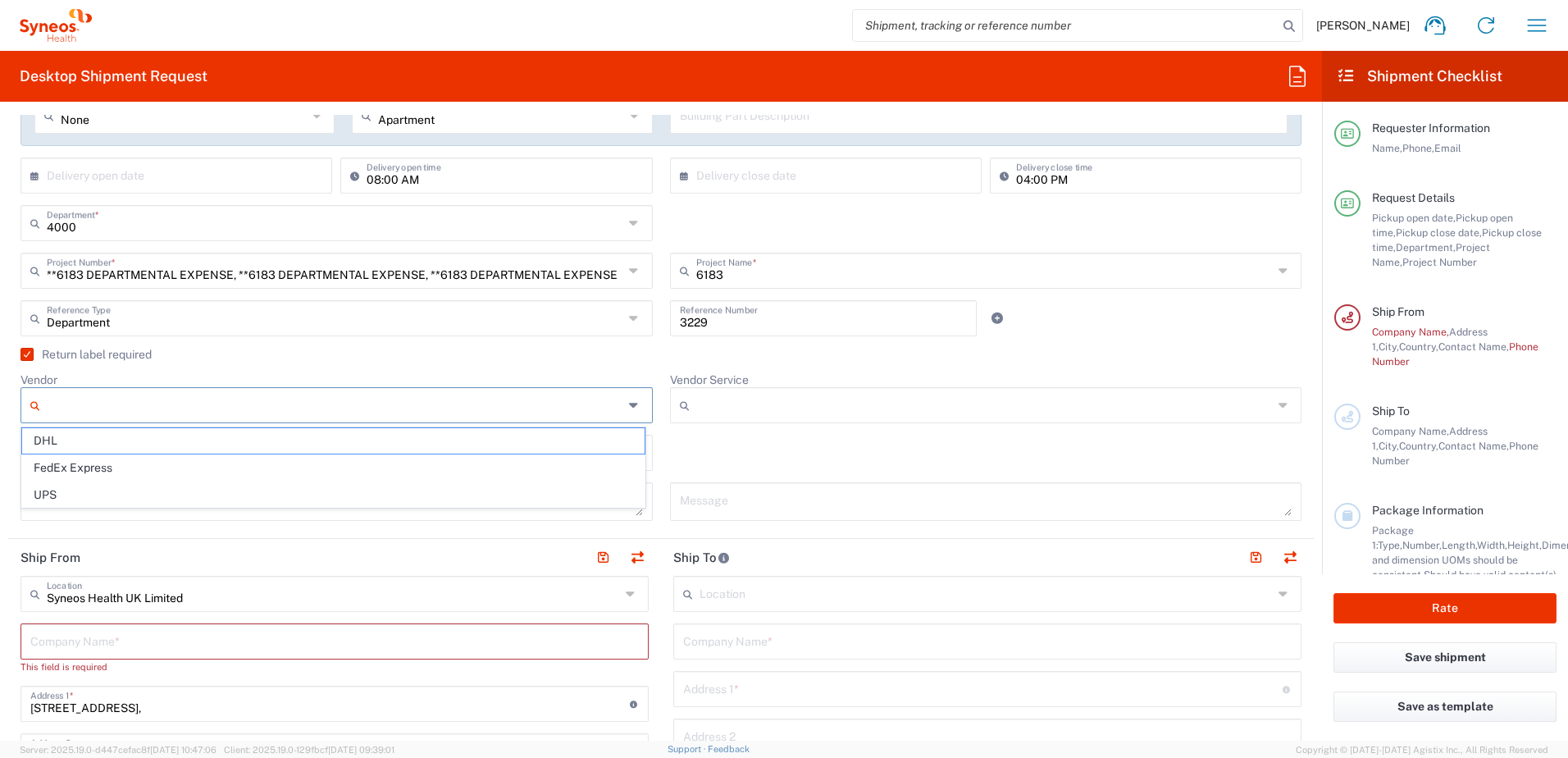
click at [125, 410] on input "Vendor" at bounding box center [335, 405] width 576 height 26
click at [121, 439] on span "DHL" at bounding box center [334, 441] width 622 height 25
type input "DHL"
click at [733, 406] on input "Vendor Service" at bounding box center [984, 405] width 576 height 26
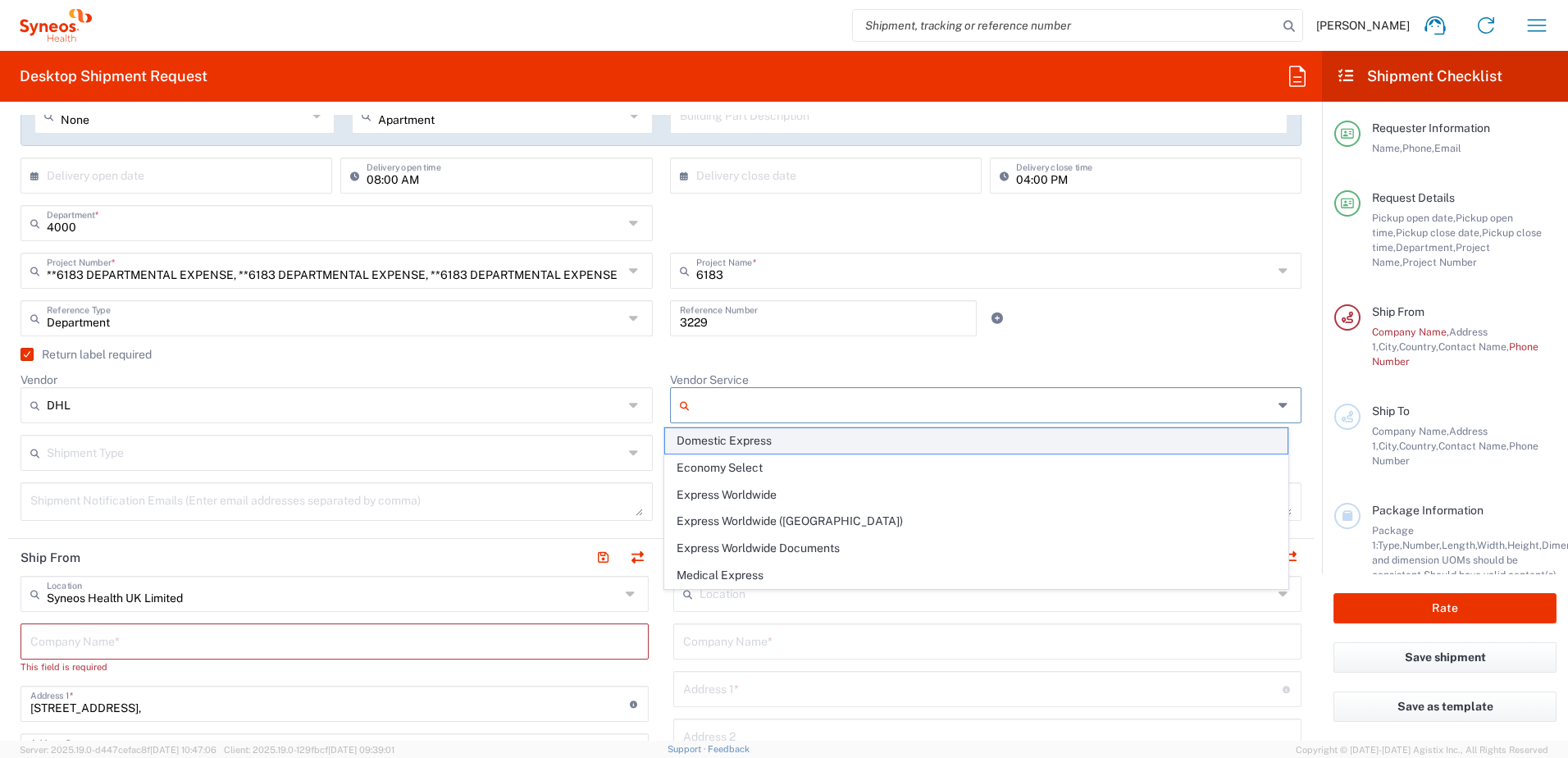
click at [758, 439] on span "Domestic Express" at bounding box center [976, 441] width 622 height 25
type input "Domestic Express"
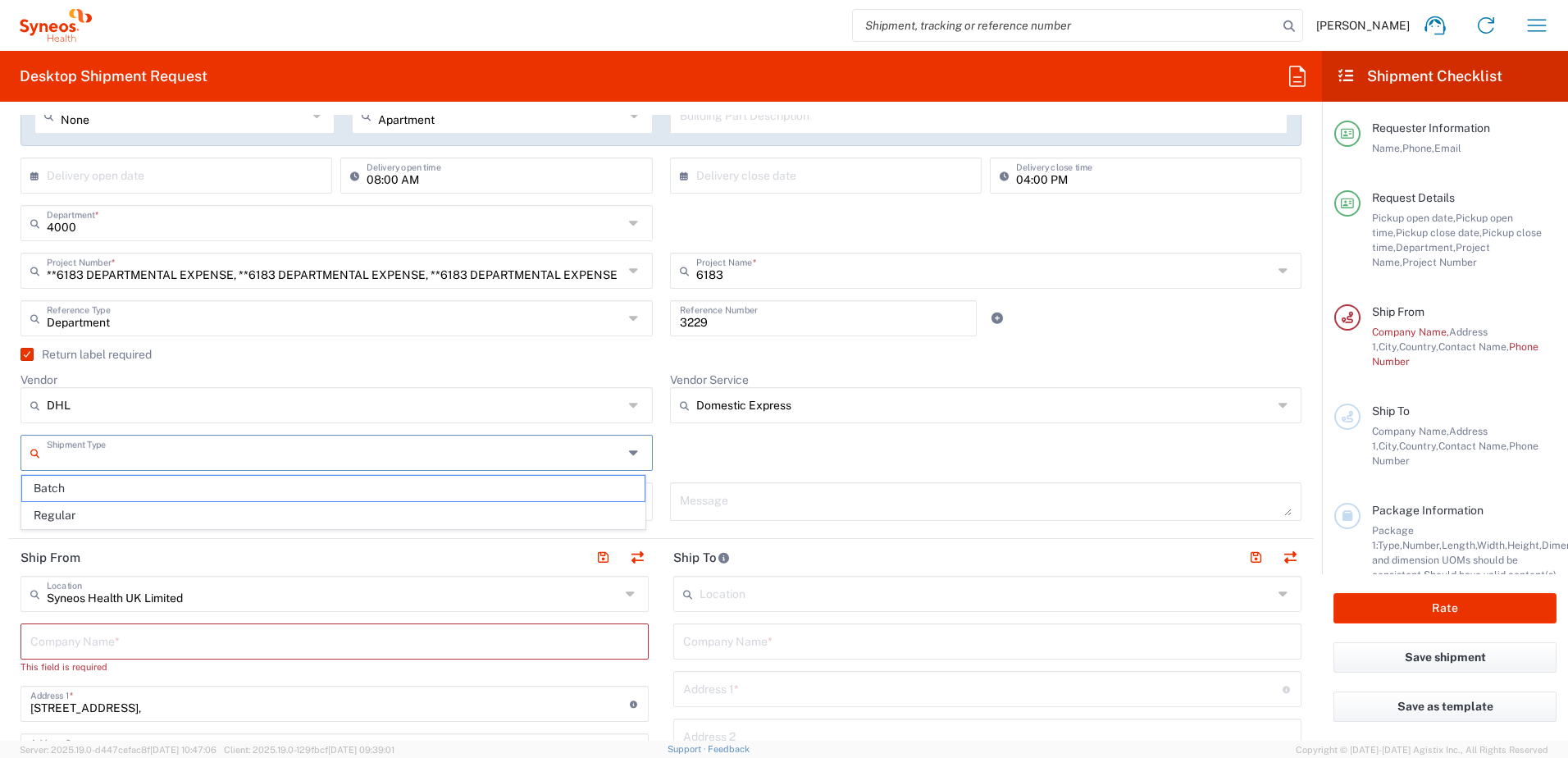
click at [173, 464] on input "text" at bounding box center [335, 451] width 576 height 29
click at [84, 492] on span "Batch" at bounding box center [334, 488] width 622 height 25
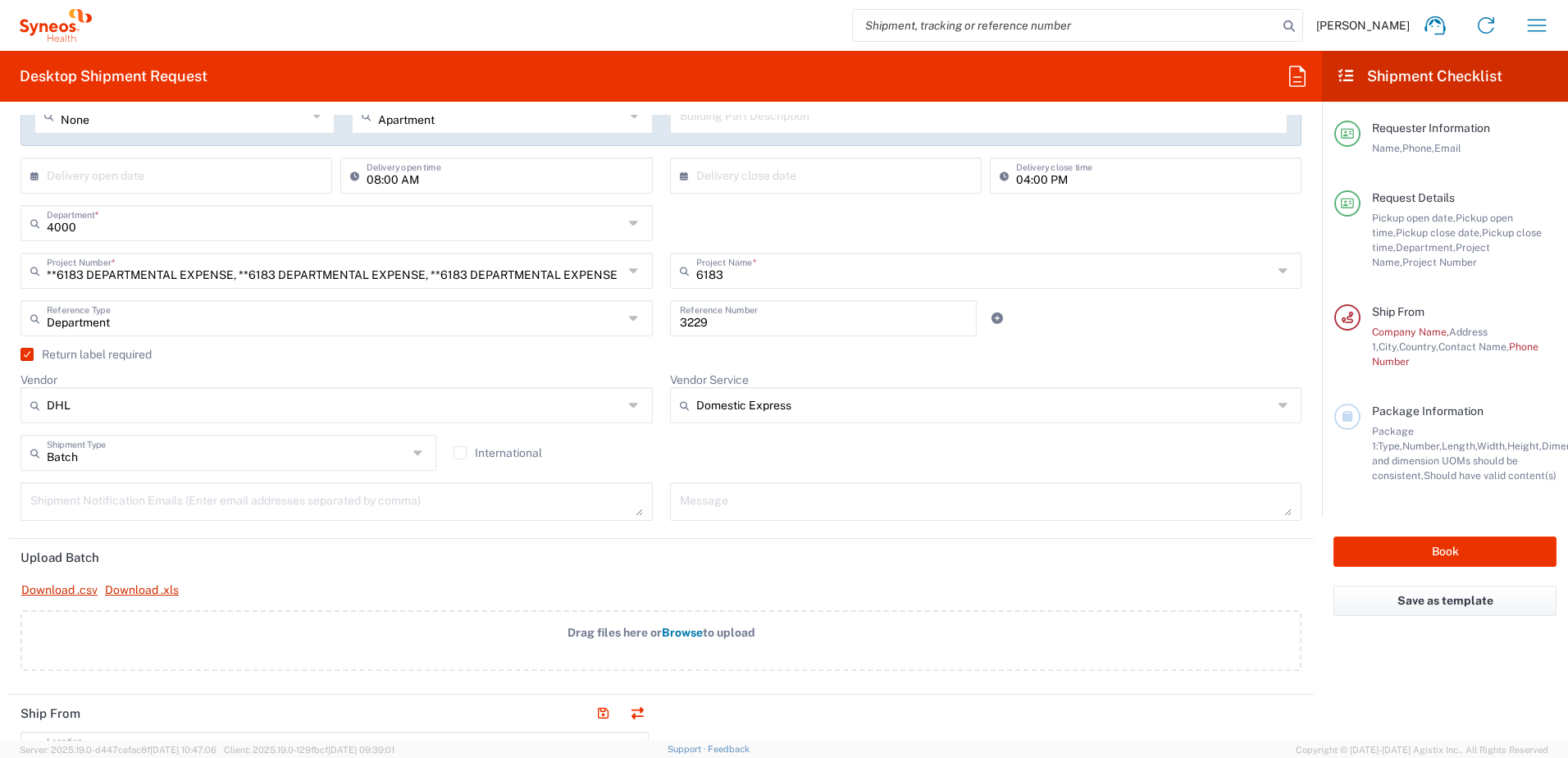
click at [79, 450] on input "Batch" at bounding box center [227, 451] width 361 height 29
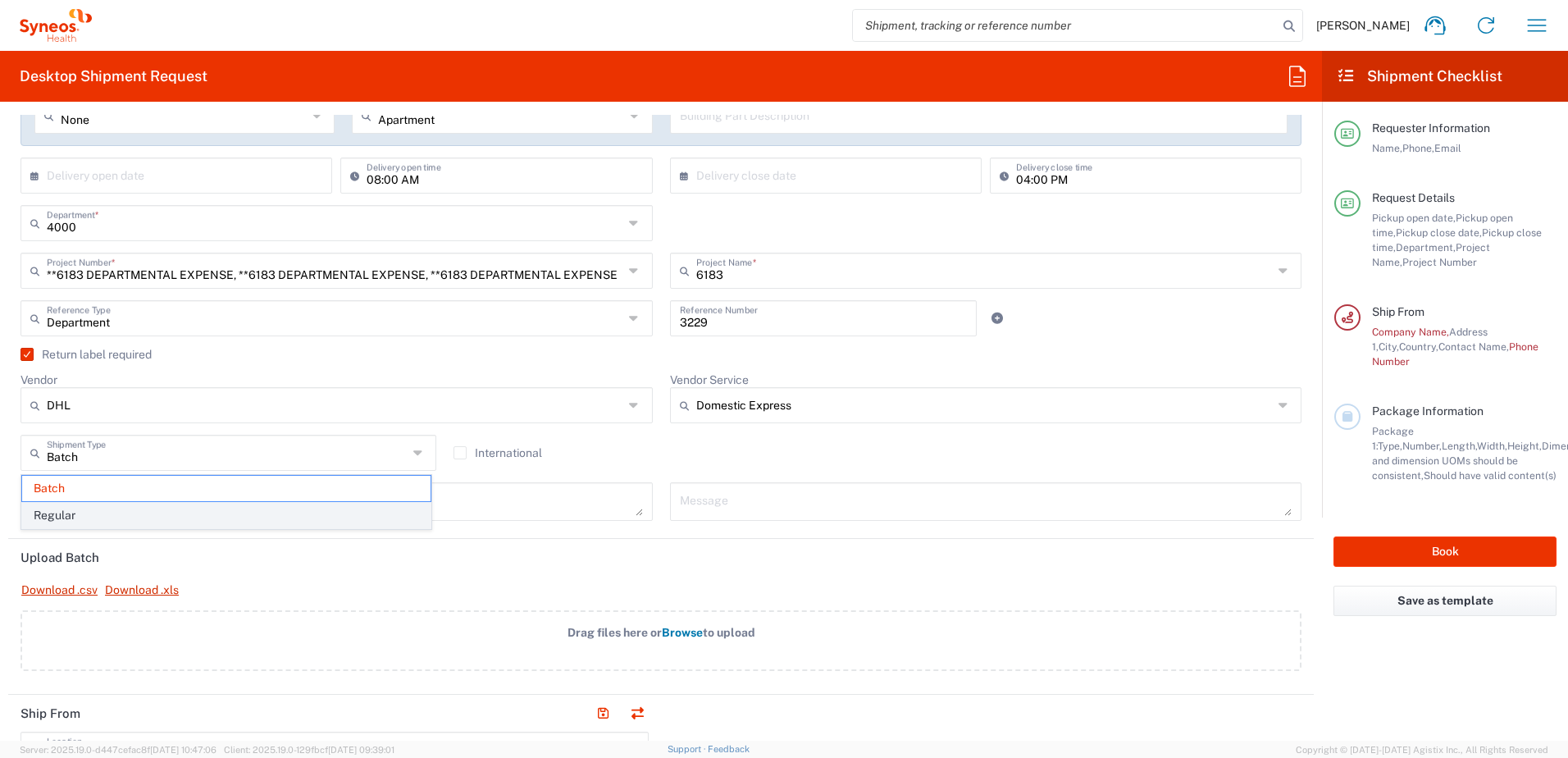
click at [63, 526] on span "Regular" at bounding box center [226, 515] width 408 height 25
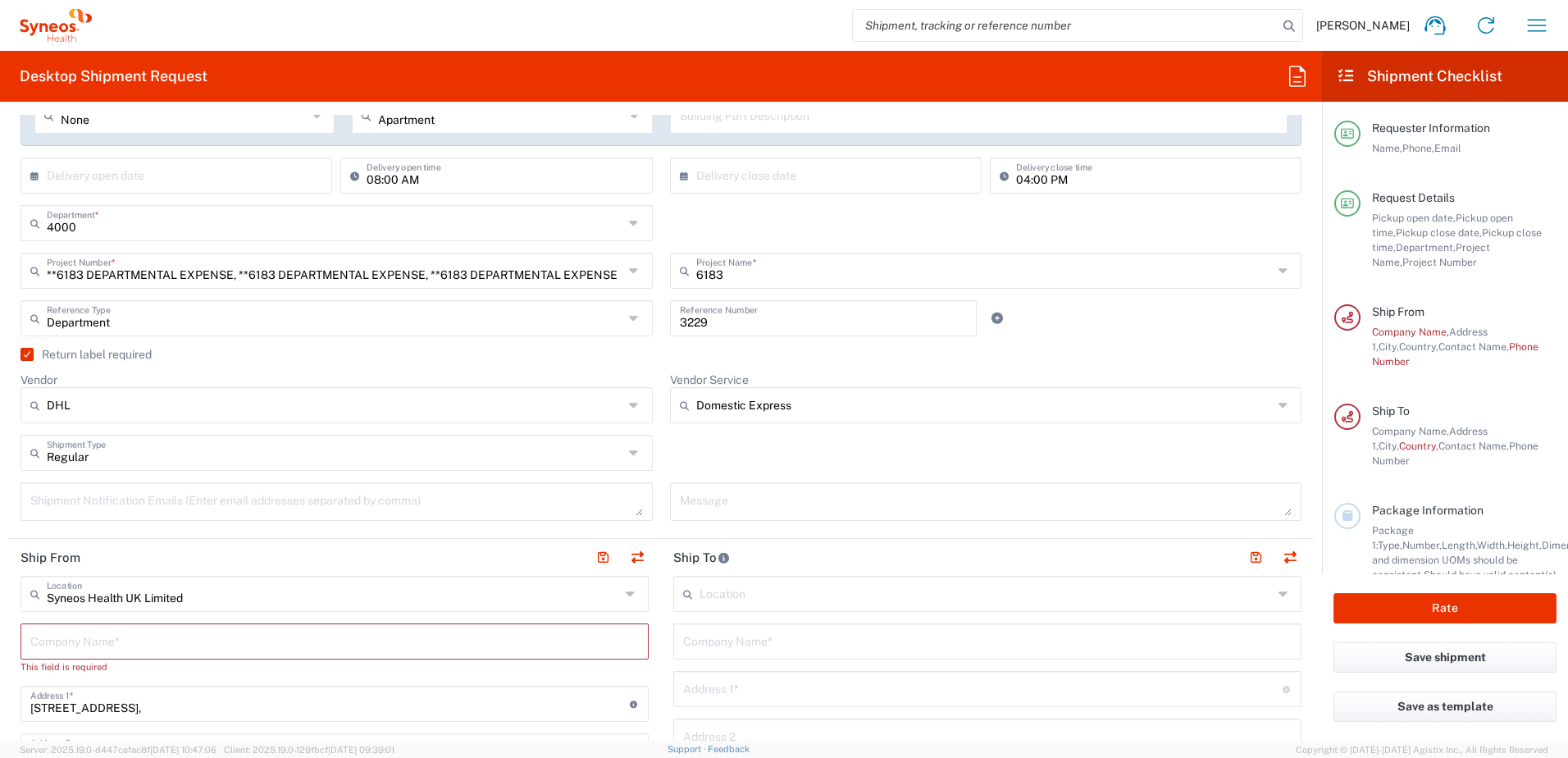
click at [102, 475] on div "Regular Shipment Type Batch Regular" at bounding box center [336, 459] width 649 height 48
click at [103, 464] on input "Regular" at bounding box center [335, 451] width 576 height 29
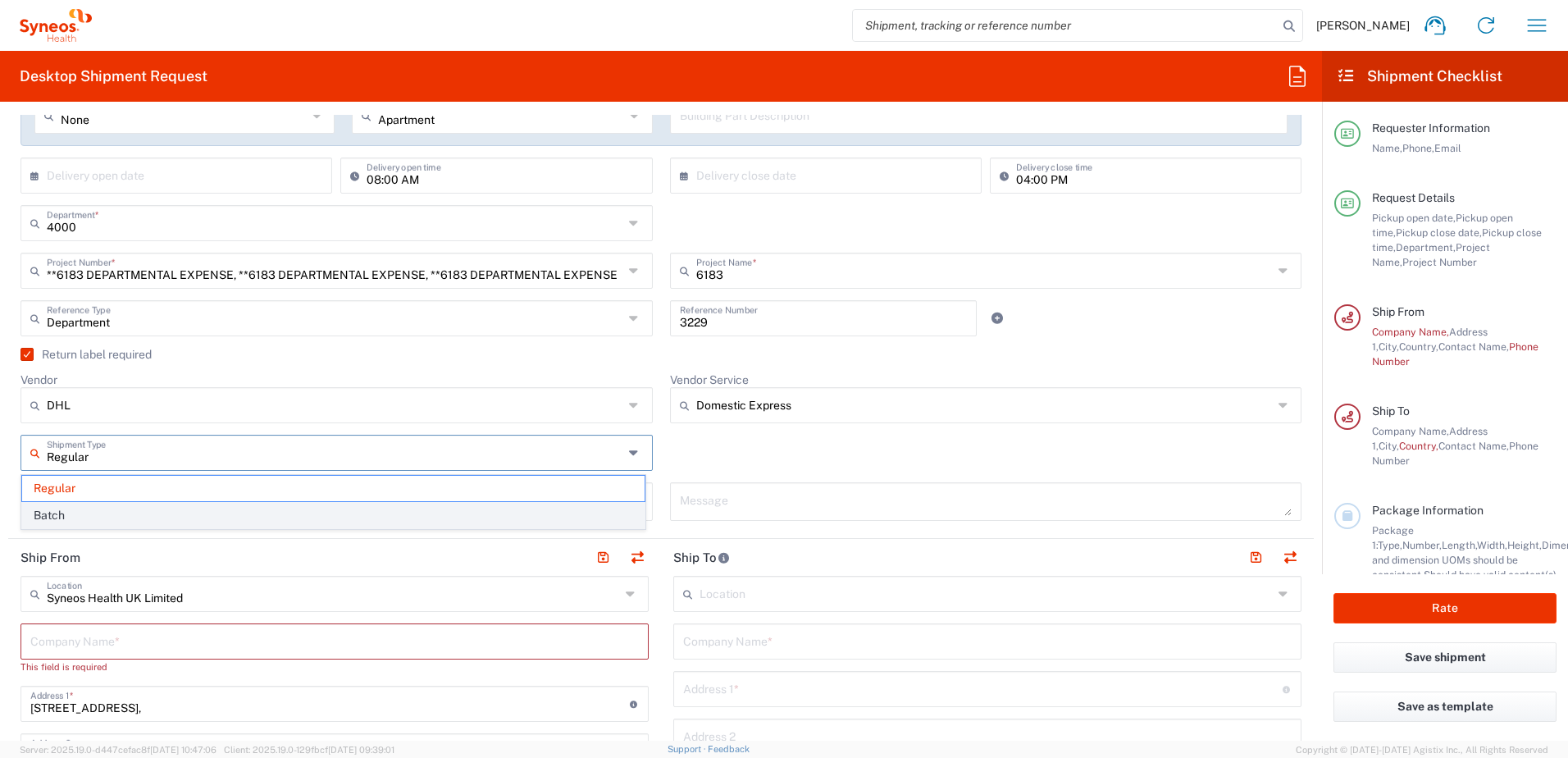
click at [106, 513] on span "Batch" at bounding box center [334, 515] width 622 height 25
type input "Batch"
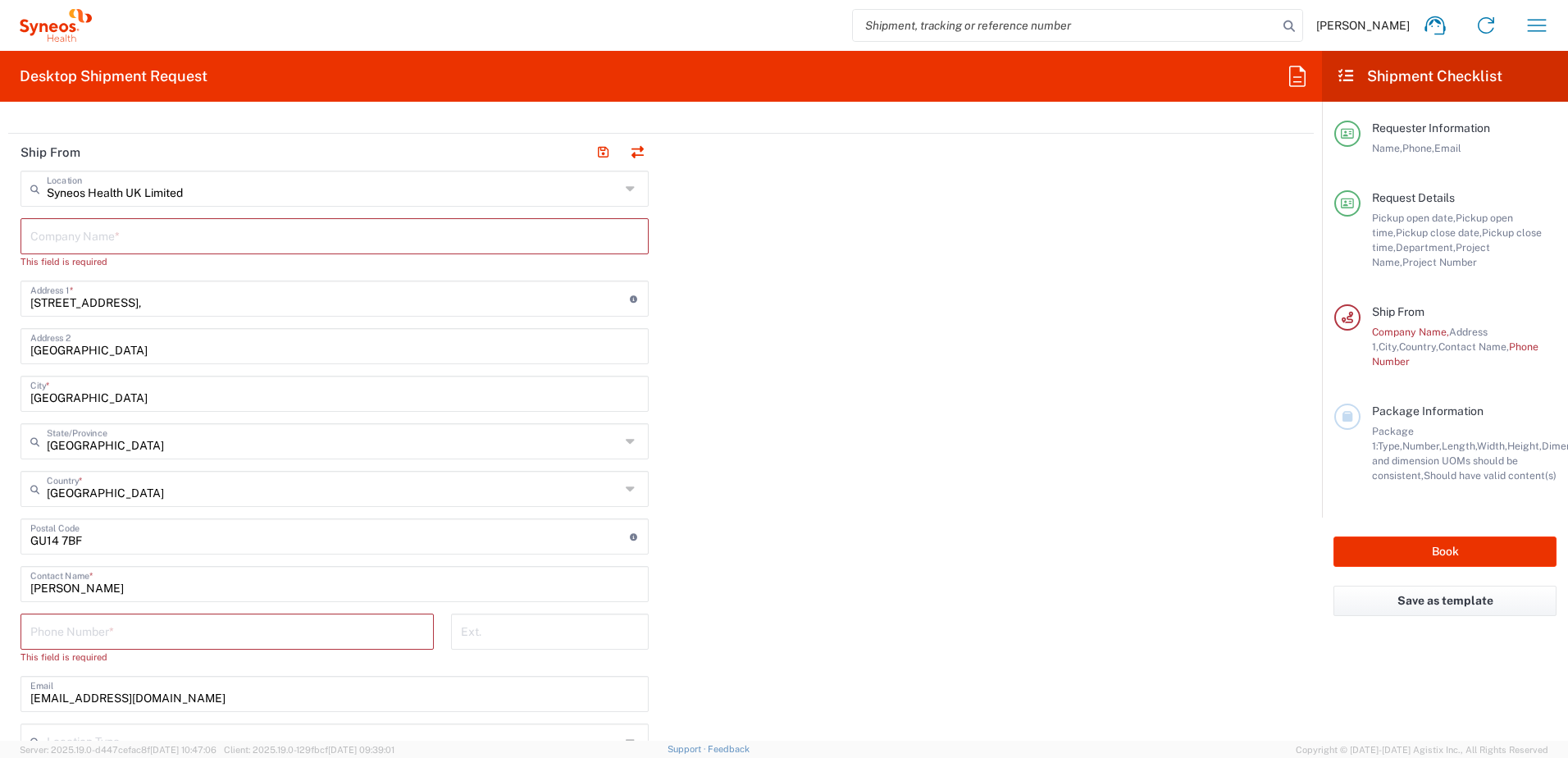
scroll to position [903, 0]
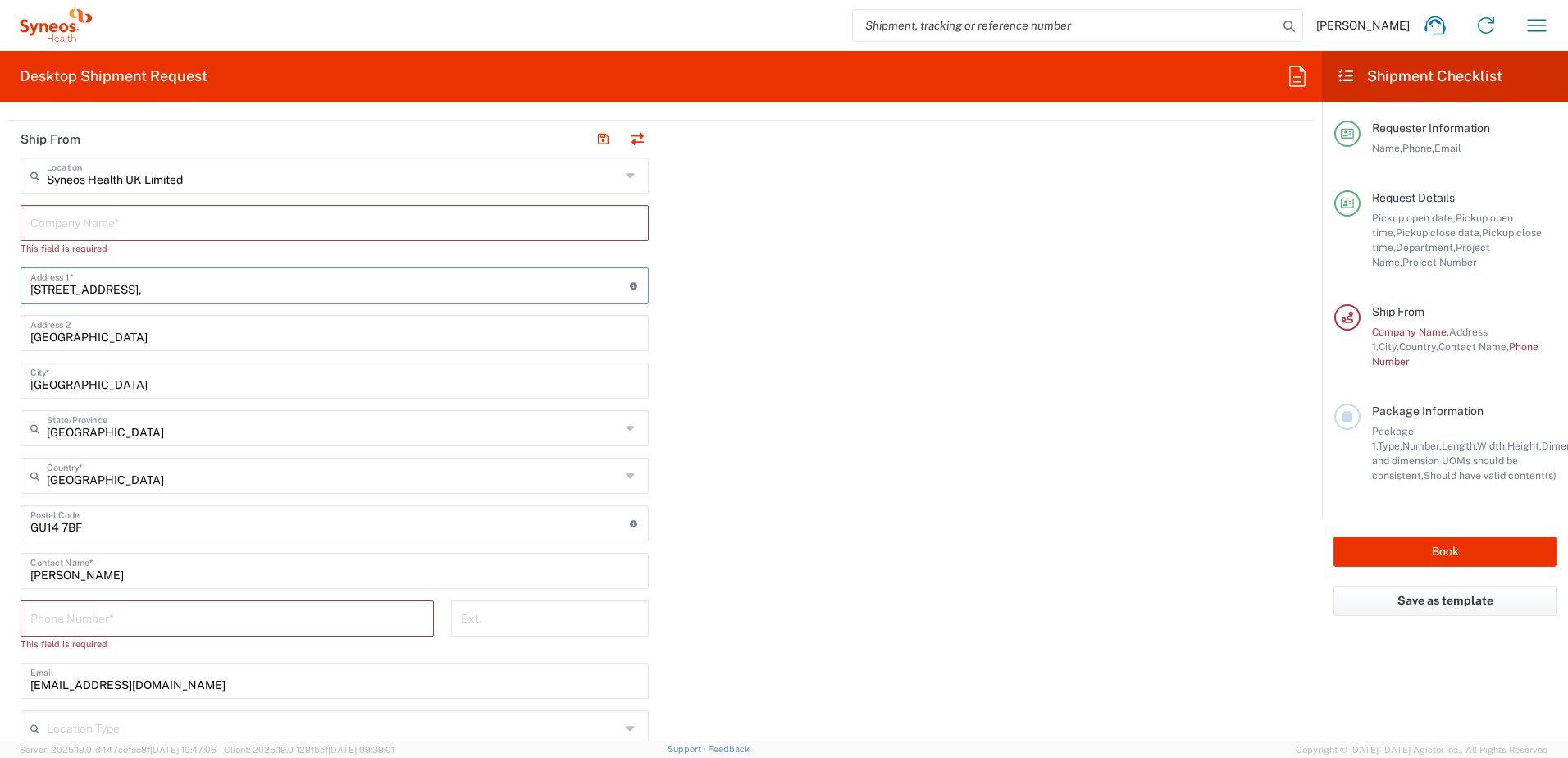
click at [131, 296] on input "1 Pinehurst Road," at bounding box center [330, 284] width 600 height 29
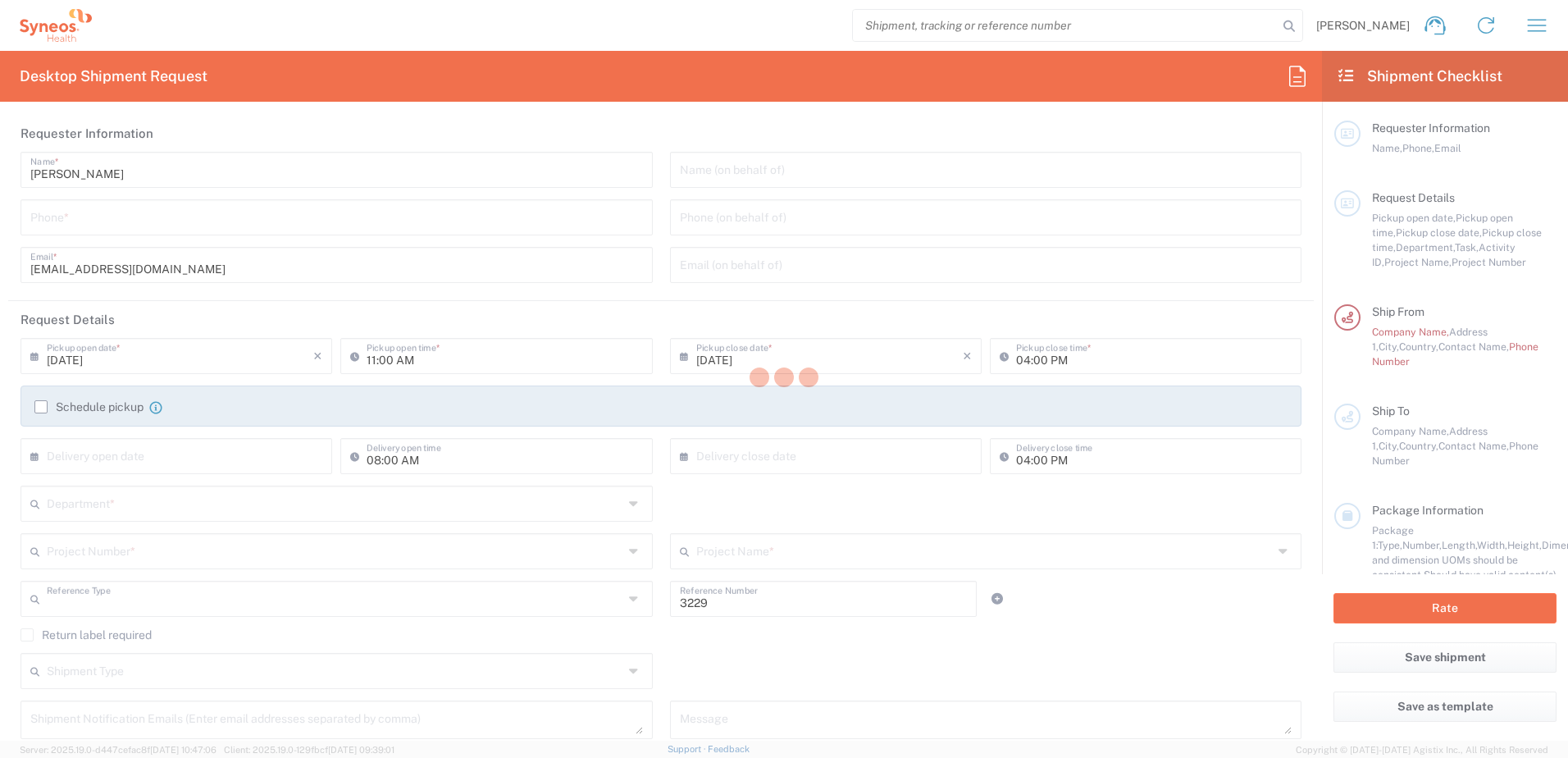
type input "Department"
type input "England"
type input "United Kingdom"
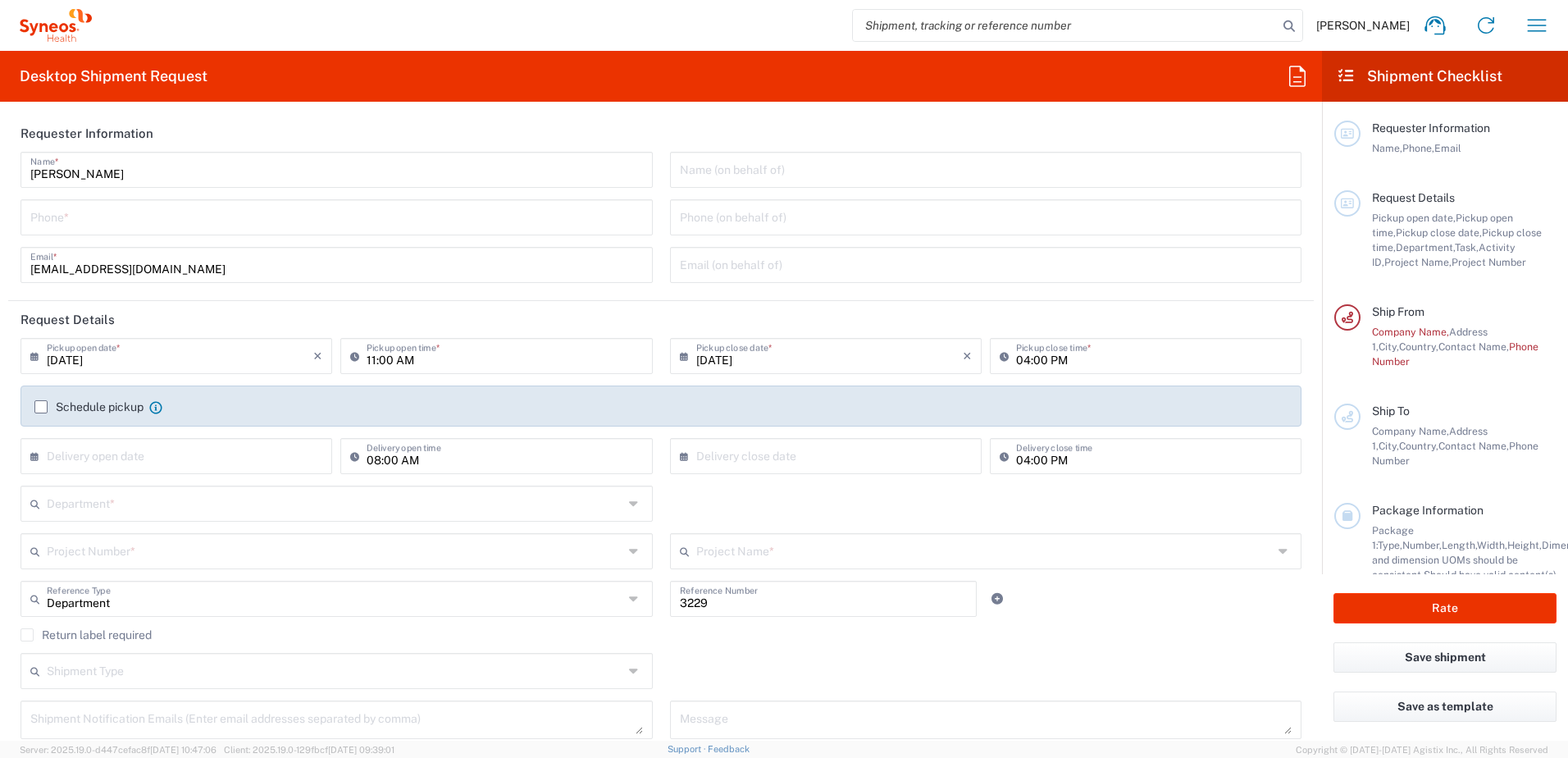
type input "Syneos Health UK Limited"
